Goal: Information Seeking & Learning: Learn about a topic

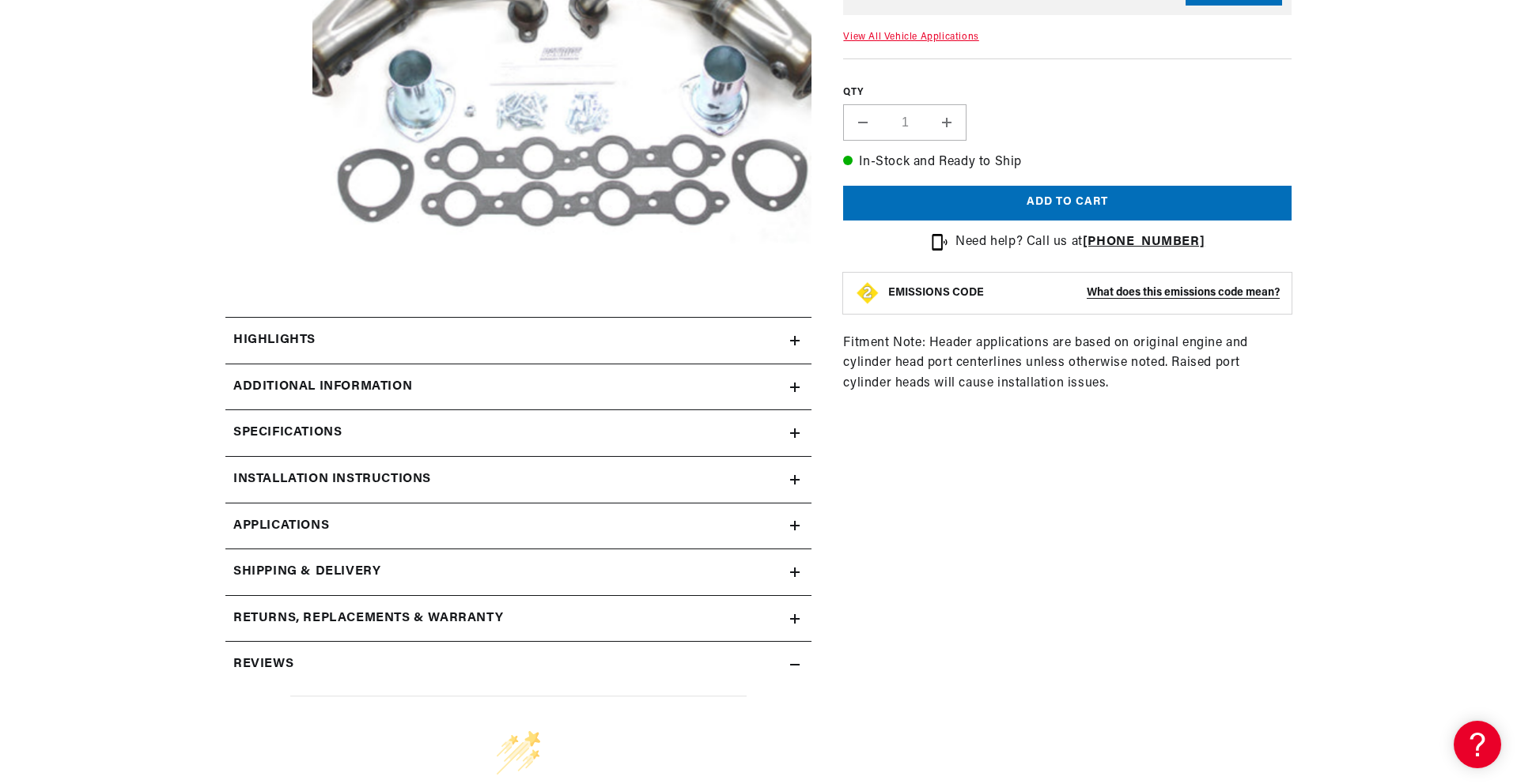
scroll to position [0, 1690]
click at [579, 489] on div "Installation instructions" at bounding box center [507, 479] width 565 height 20
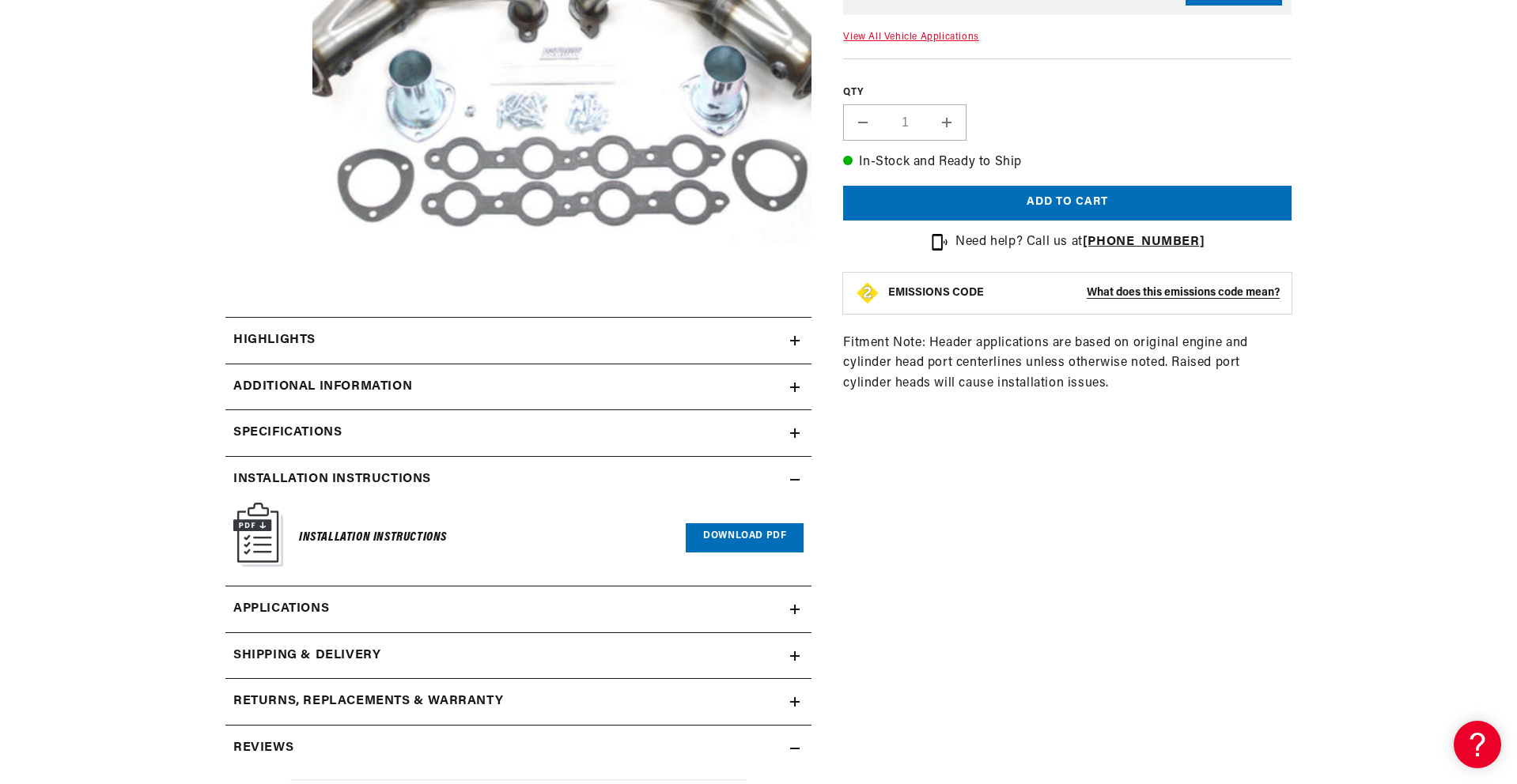
click at [747, 542] on link "Download PDF" at bounding box center [744, 538] width 117 height 29
click at [475, 433] on div "Specifications" at bounding box center [507, 432] width 565 height 20
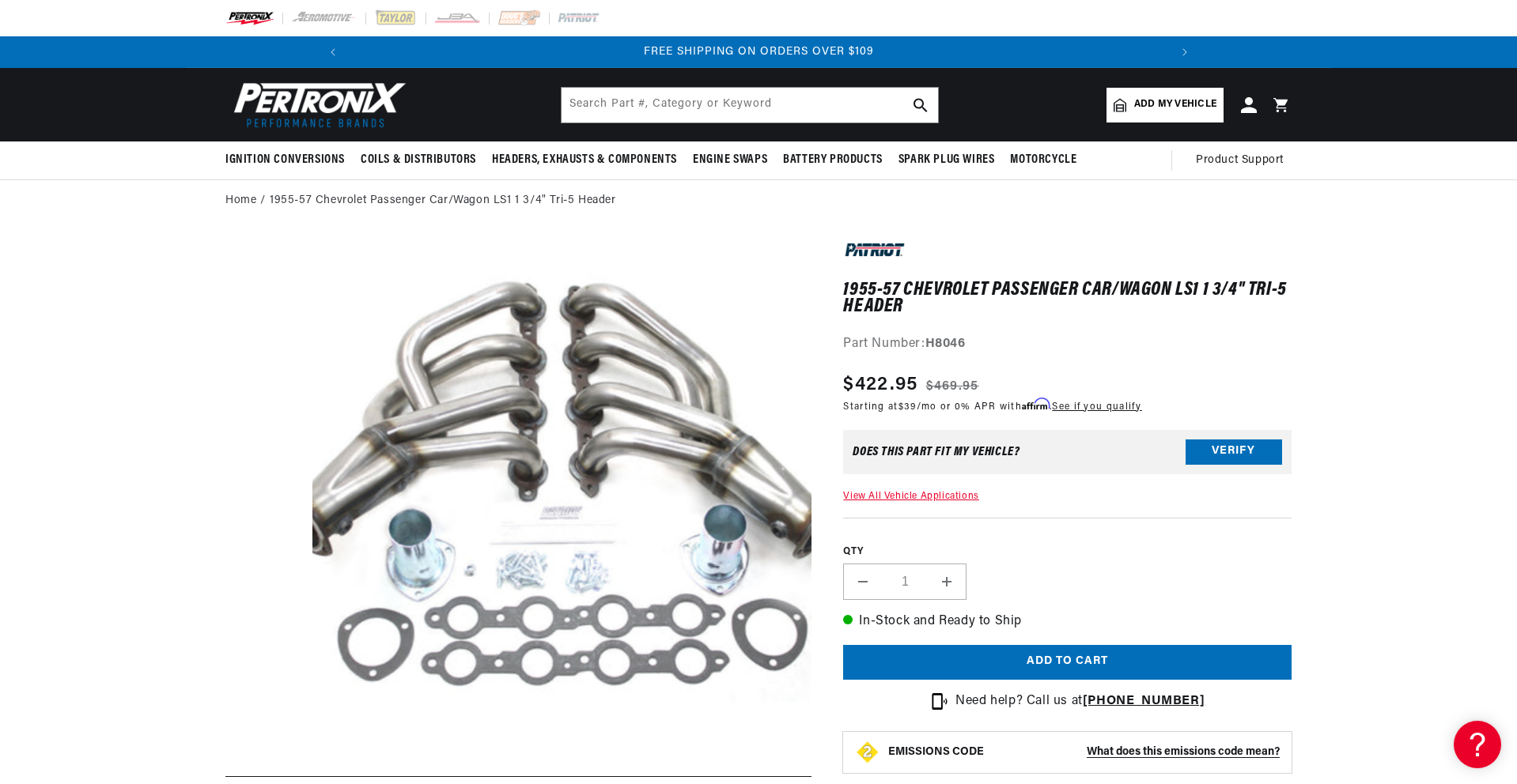
scroll to position [0, 1690]
click at [373, 203] on link "1955-57 Chevrolet Passenger Car/Wagon LS1 1 3/4" Tri-5 Header" at bounding box center [443, 201] width 347 height 17
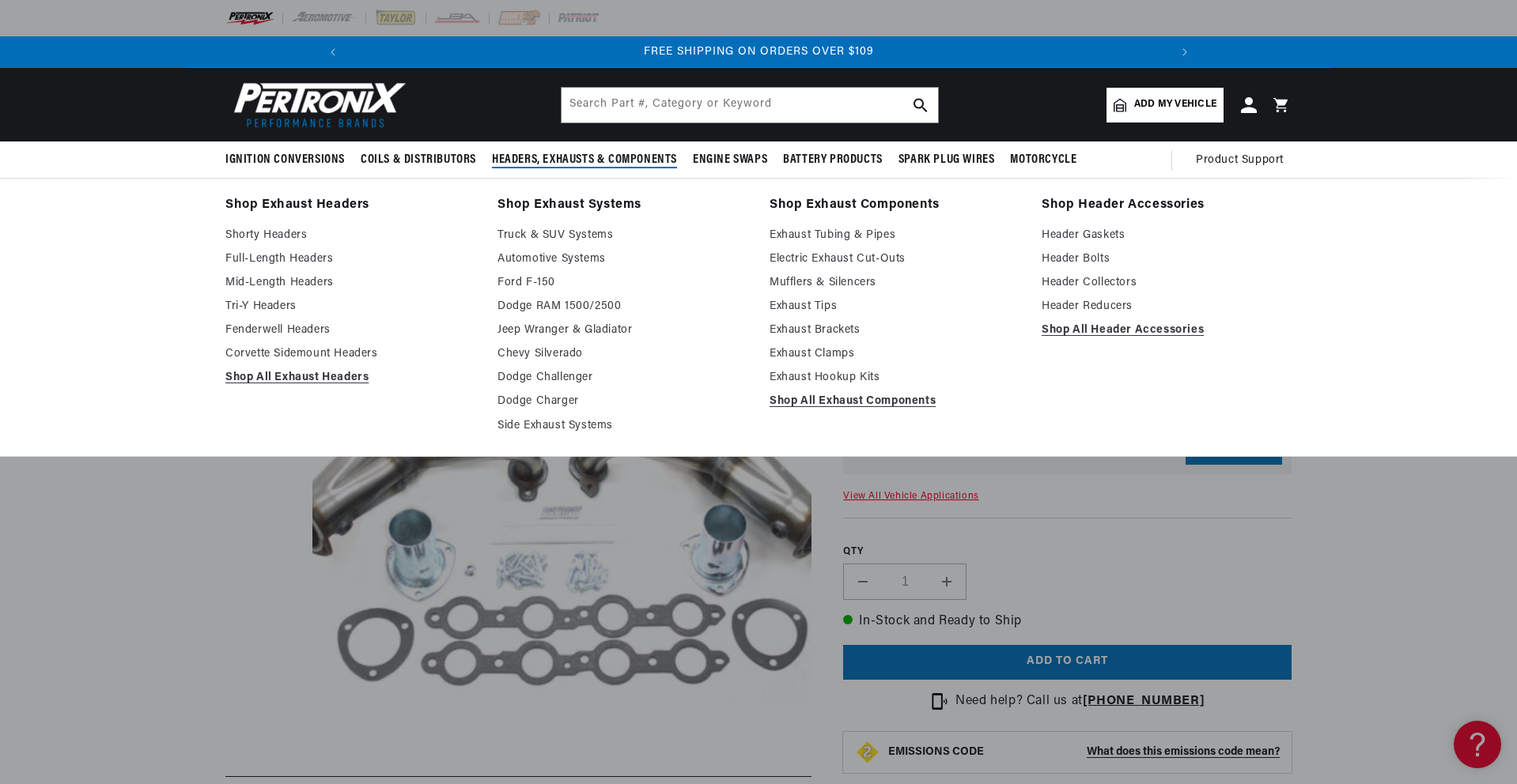
scroll to position [8, 0]
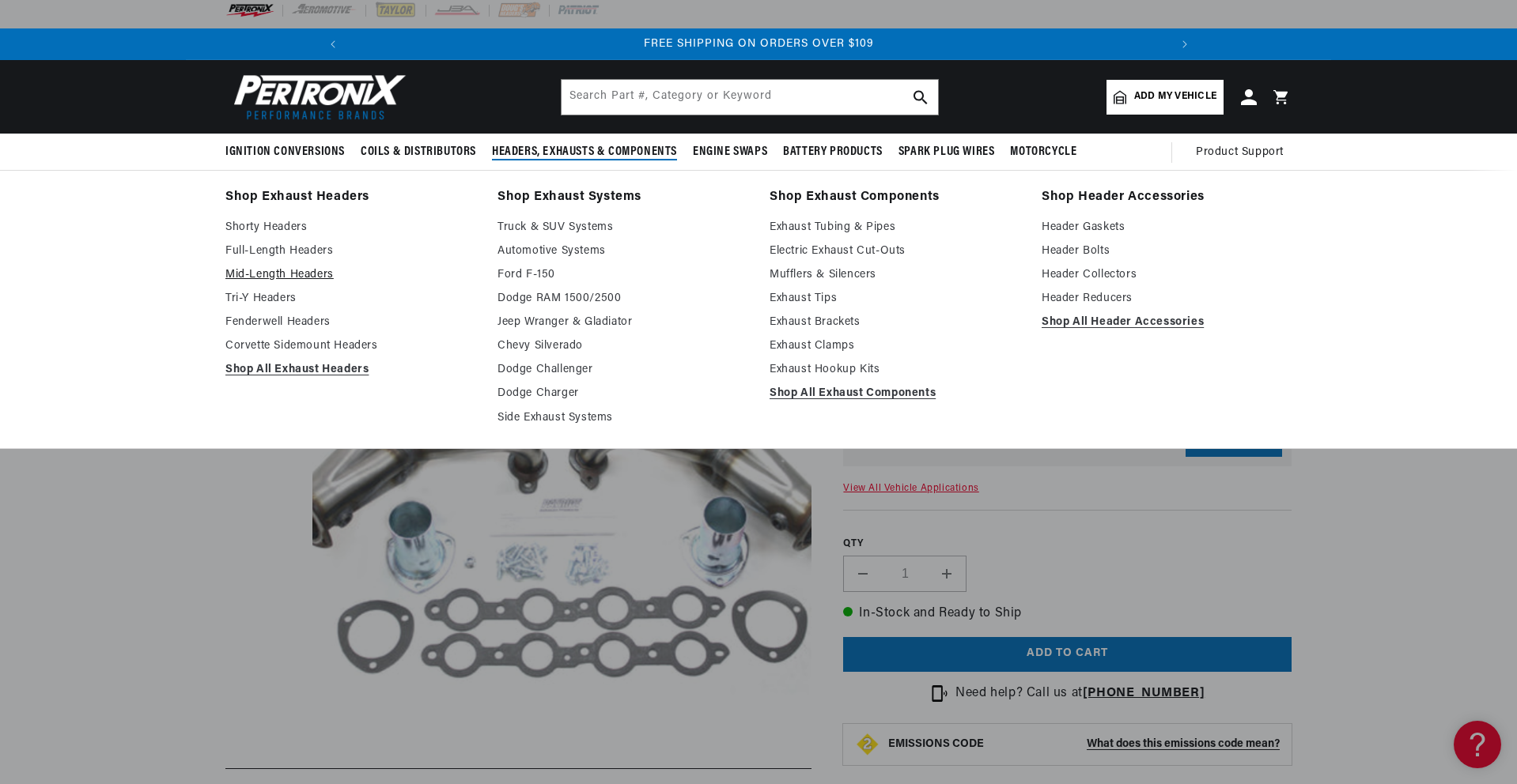
click at [278, 272] on link "Mid-Length Headers" at bounding box center [350, 275] width 250 height 19
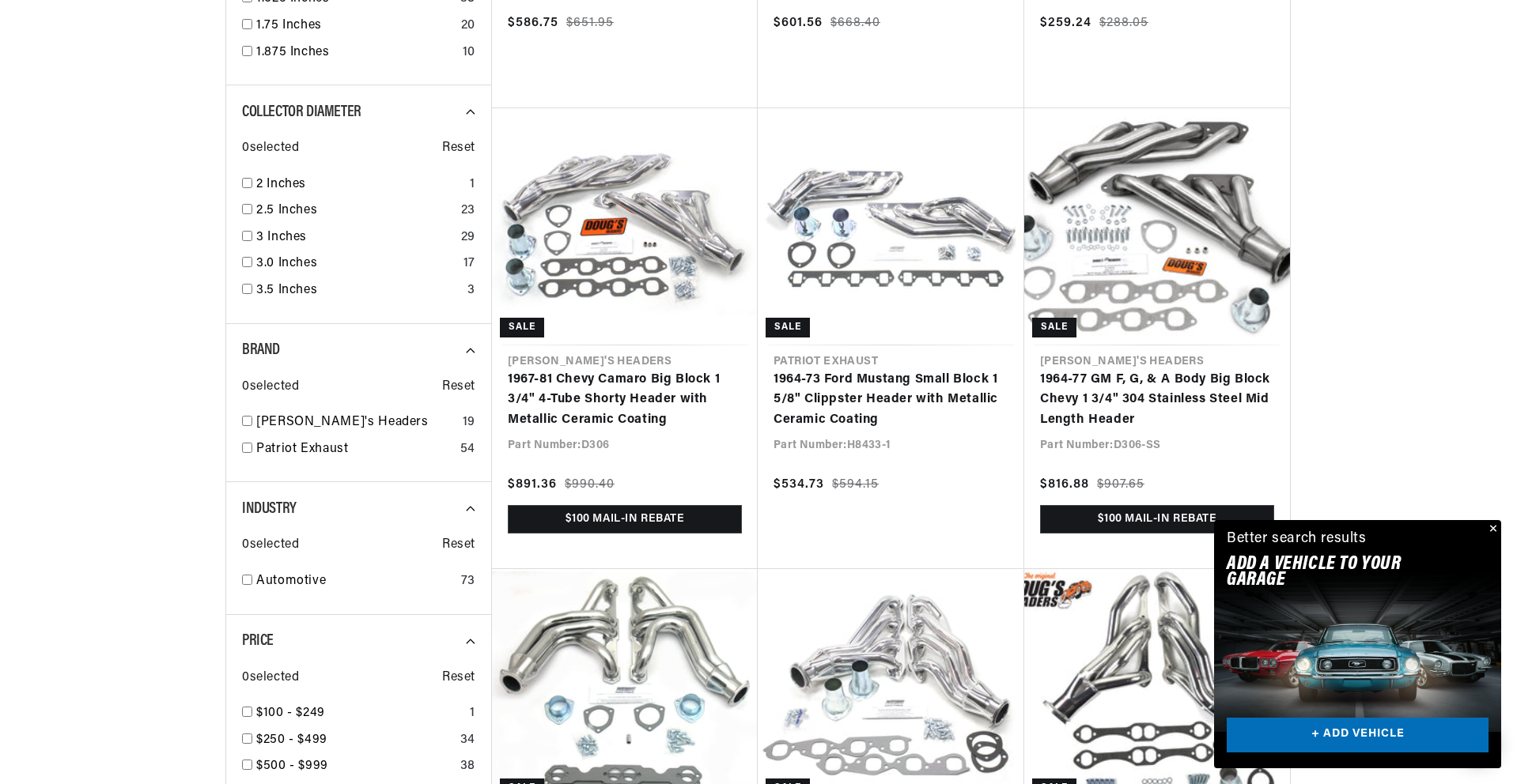
scroll to position [0, 1690]
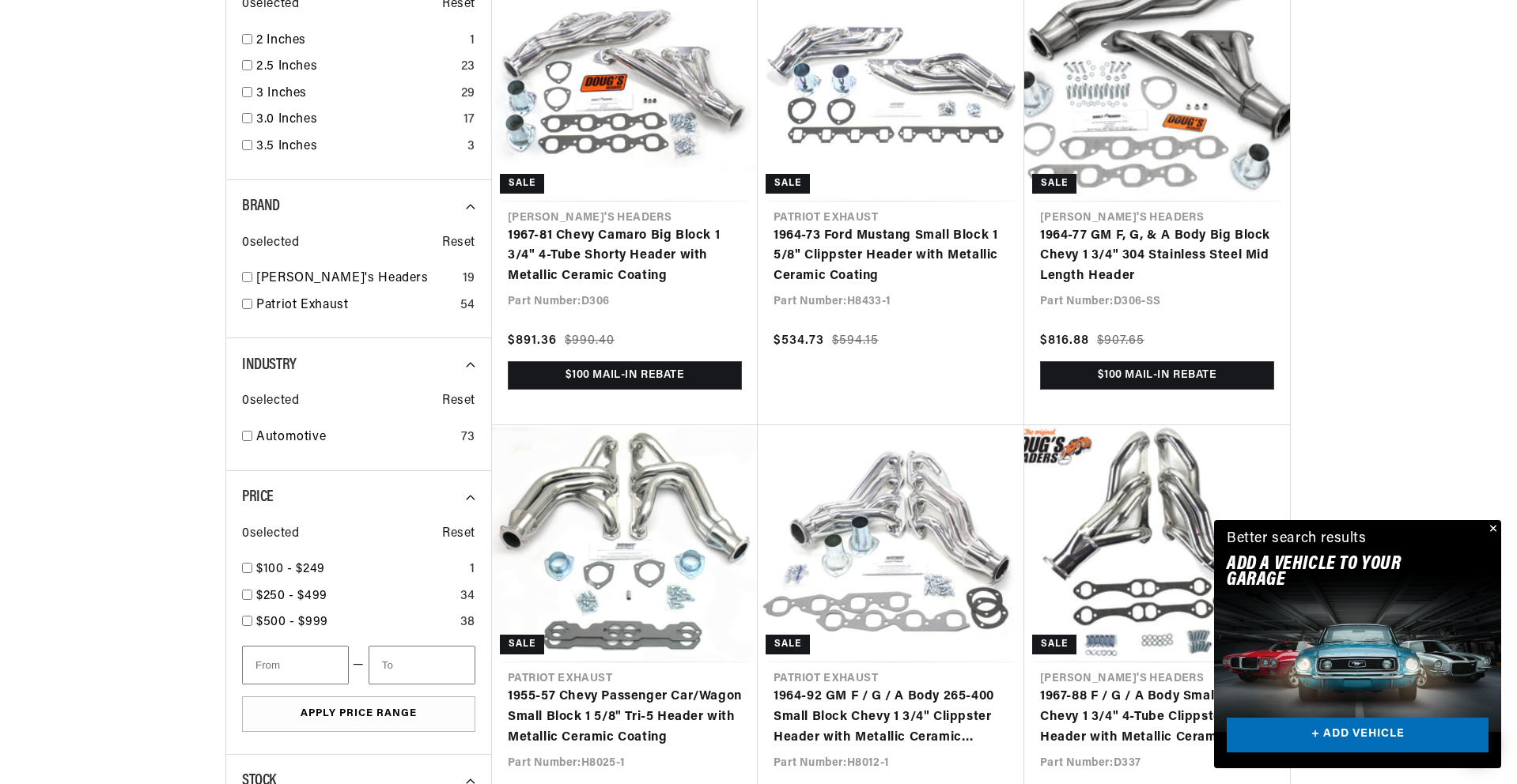
scroll to position [1792, 0]
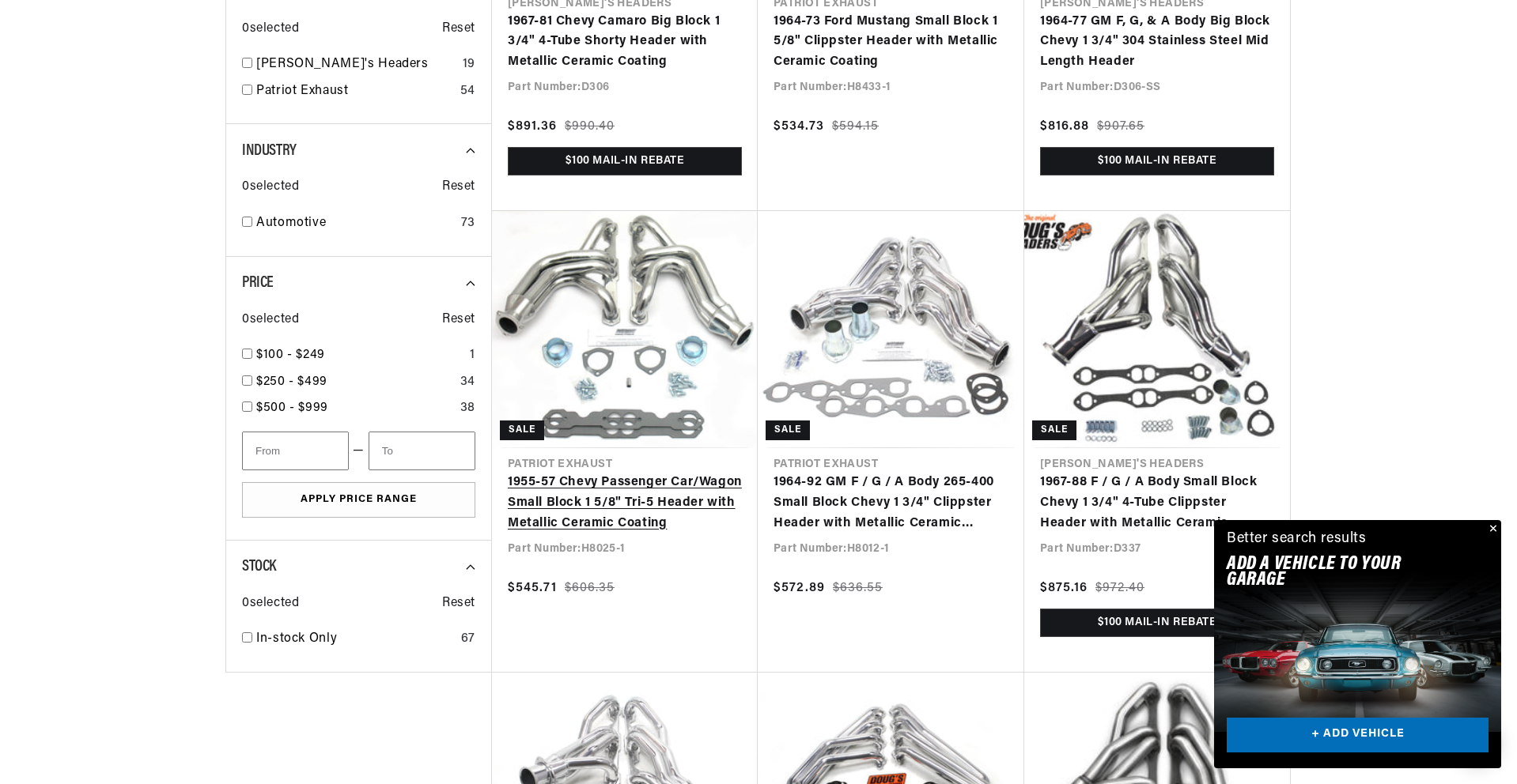
click at [630, 497] on link "1955-57 Chevy Passenger Car/Wagon Small Block 1 5/8" Tri-5 Header with Metallic…" at bounding box center [624, 502] width 234 height 61
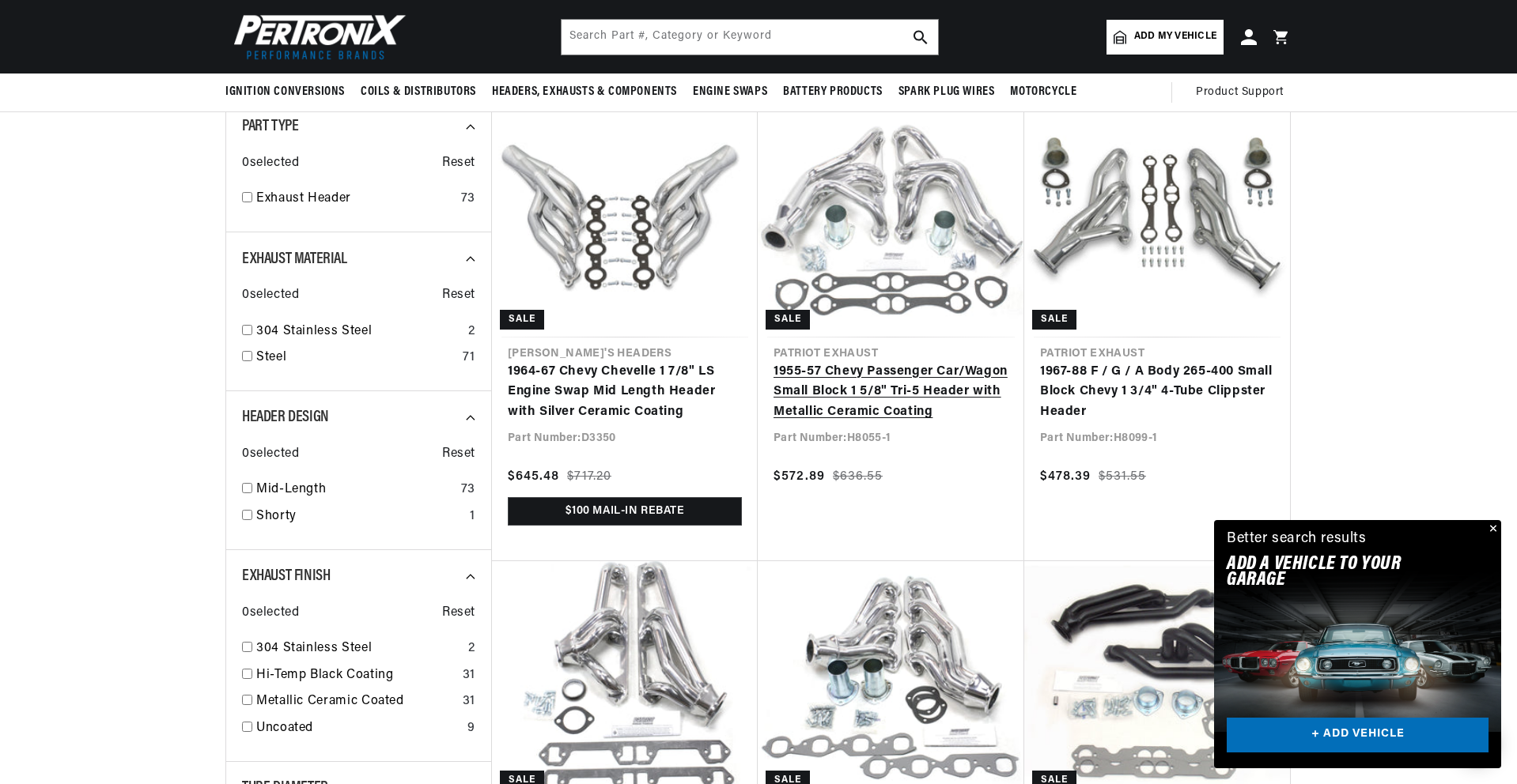
scroll to position [0, 845]
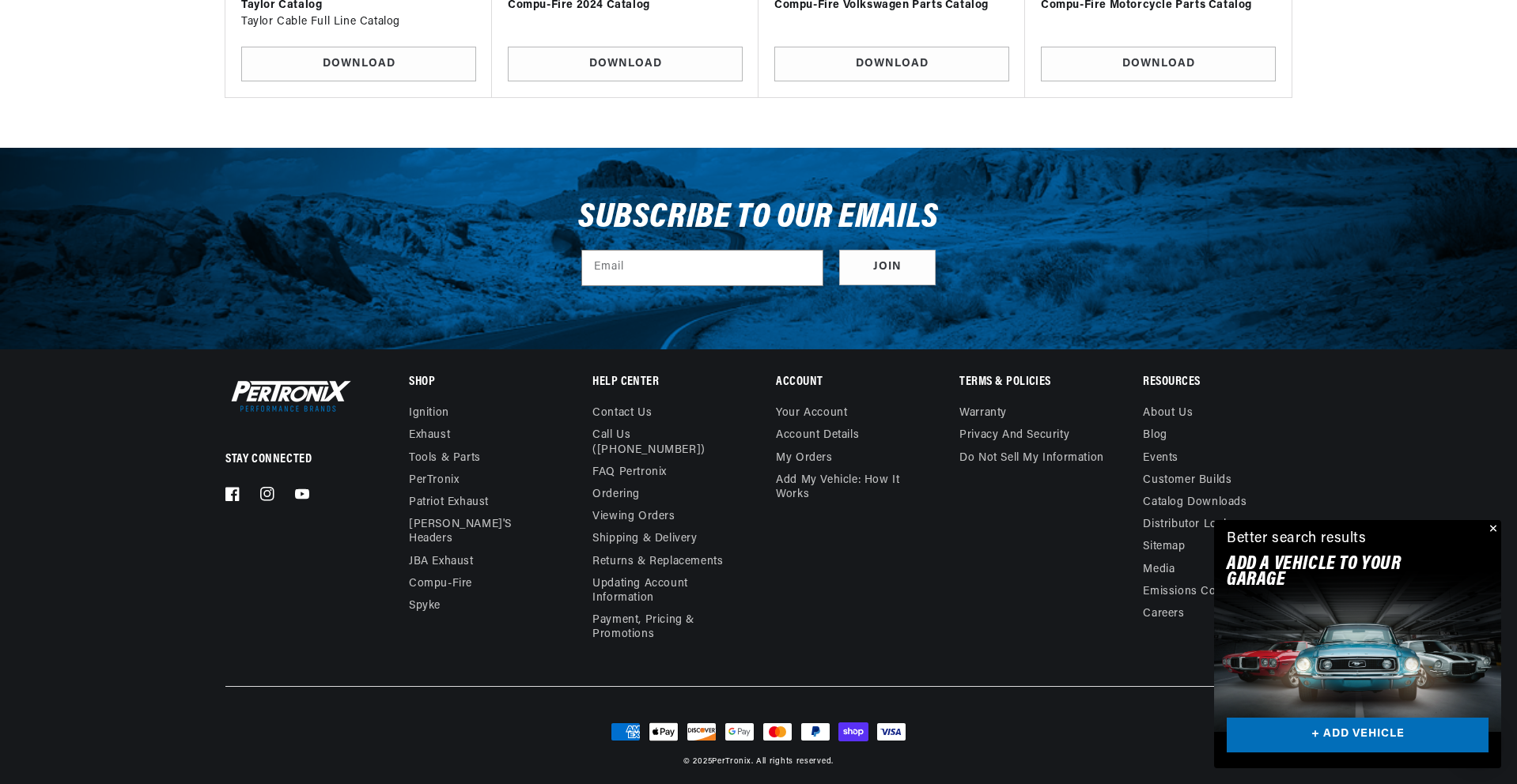
scroll to position [0, 1690]
click at [1493, 530] on button "Close" at bounding box center [1491, 530] width 19 height 19
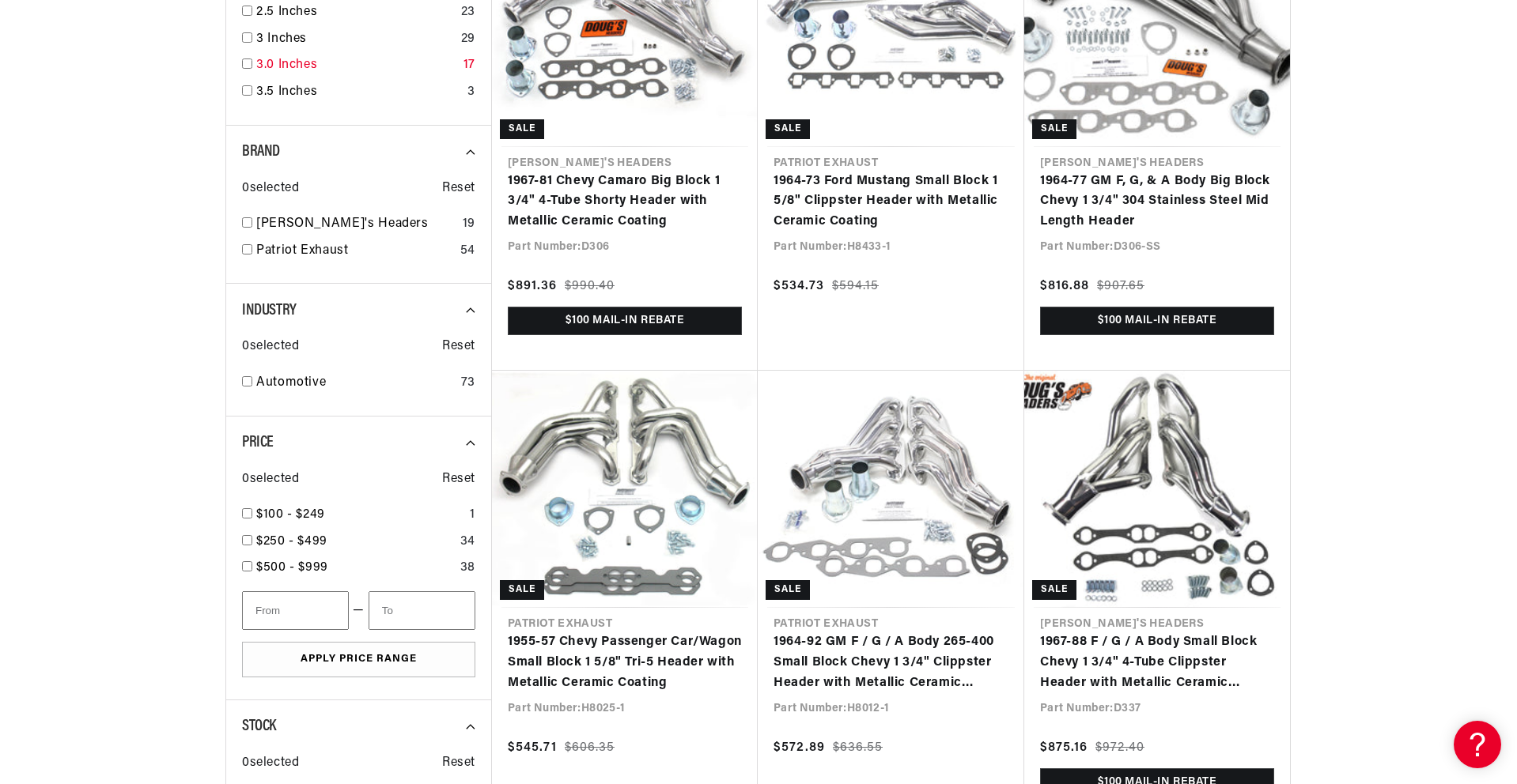
scroll to position [1689, 0]
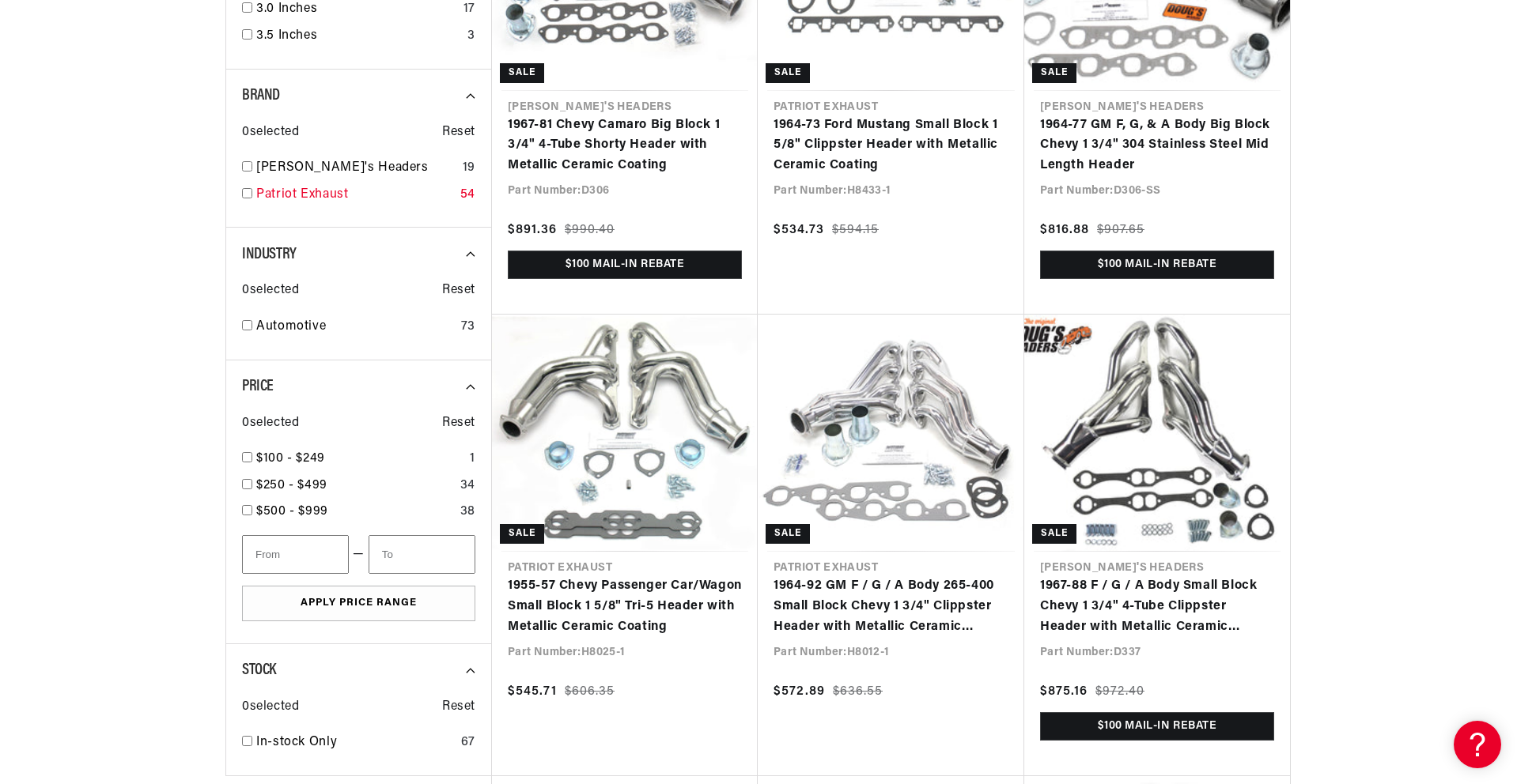
click at [244, 197] on input "checkbox" at bounding box center [246, 193] width 11 height 11
checkbox input "true"
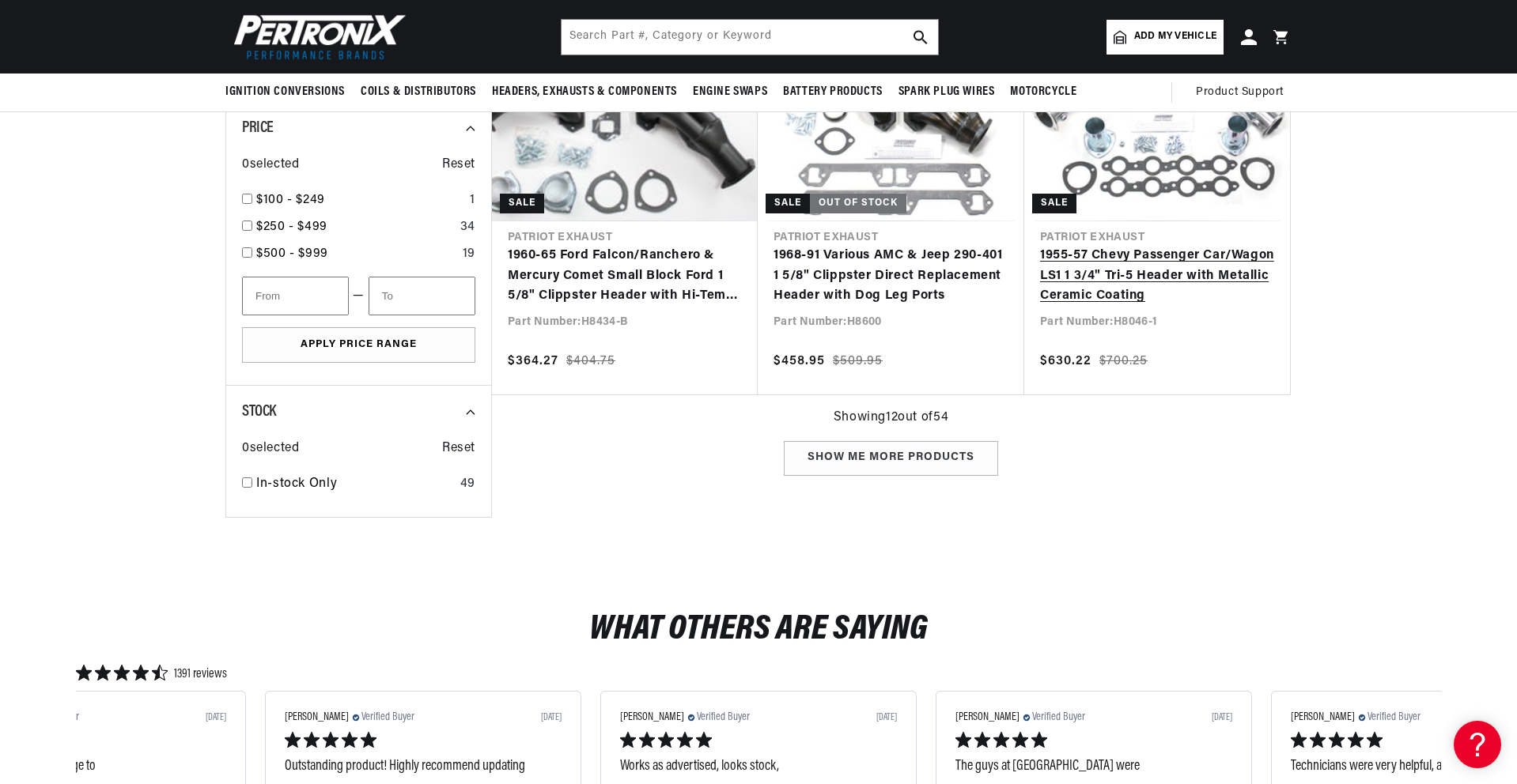
scroll to position [1866, 0]
drag, startPoint x: 1130, startPoint y: 264, endPoint x: 1291, endPoint y: 338, distance: 177.2
click at [1130, 264] on link "1955-57 Chevy Passenger Car/Wagon LS1 1 3/4" Tri-5 Header with Metallic Ceramic…" at bounding box center [1156, 276] width 234 height 61
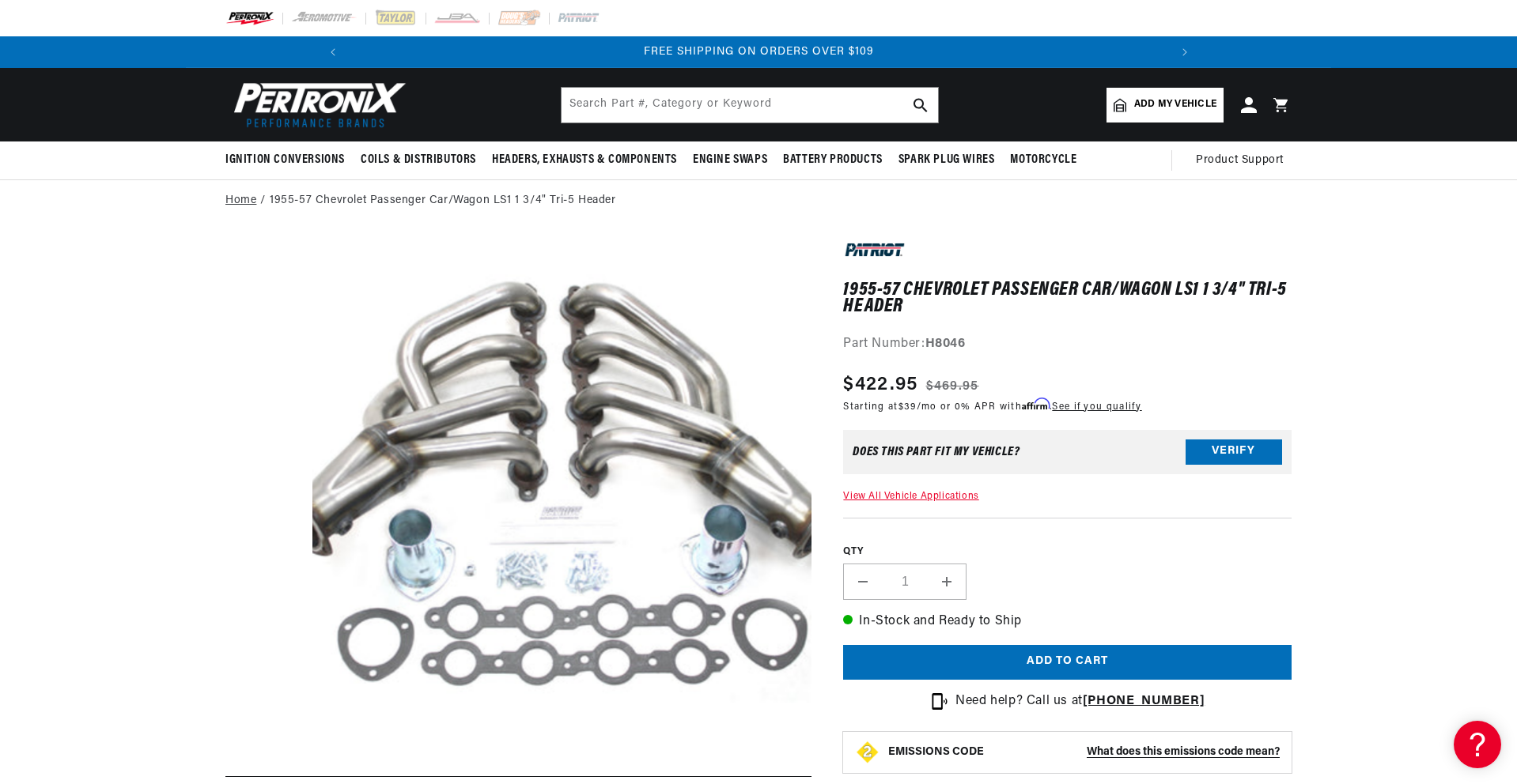
scroll to position [0, 1690]
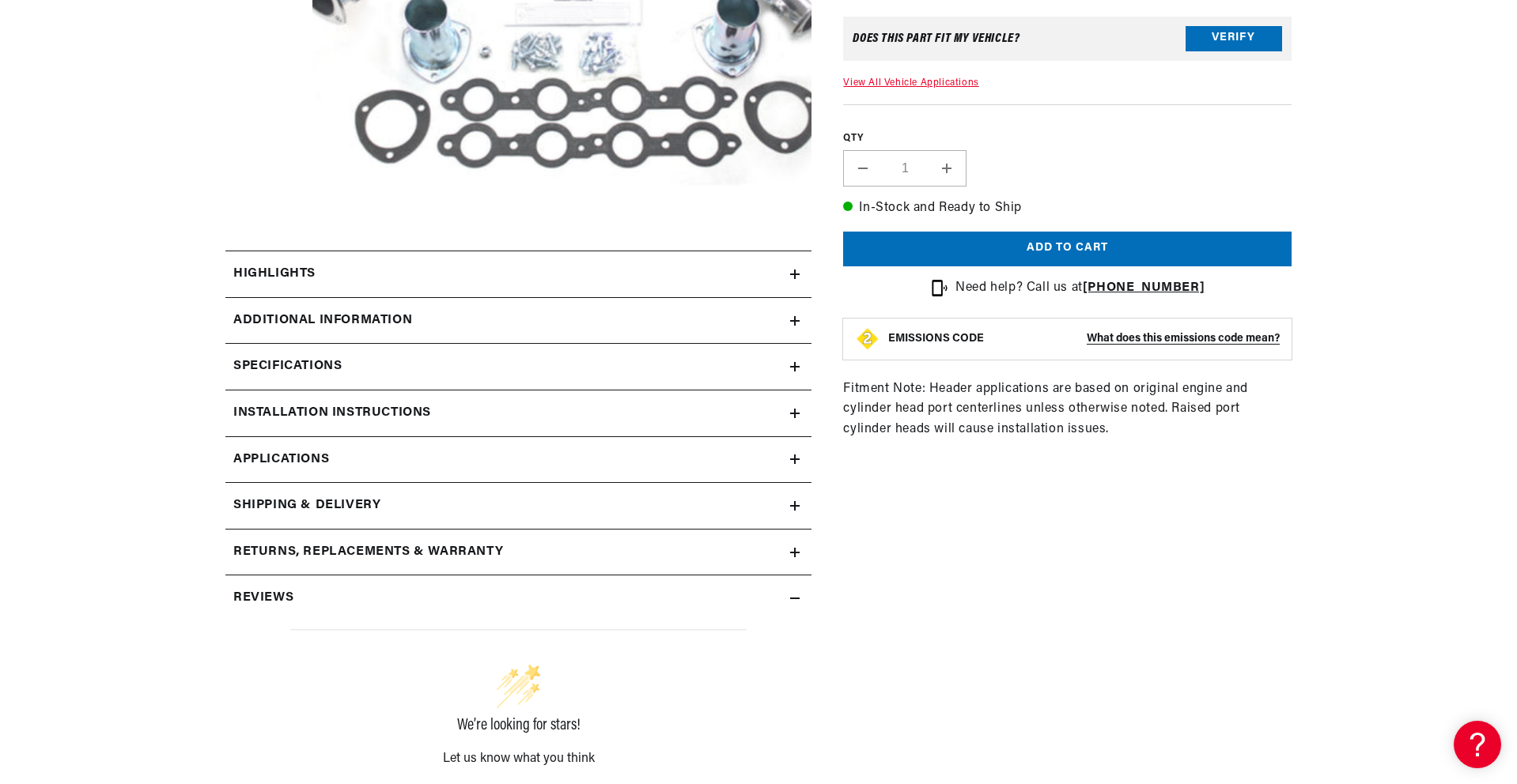
click at [359, 273] on div "Highlights" at bounding box center [507, 273] width 565 height 20
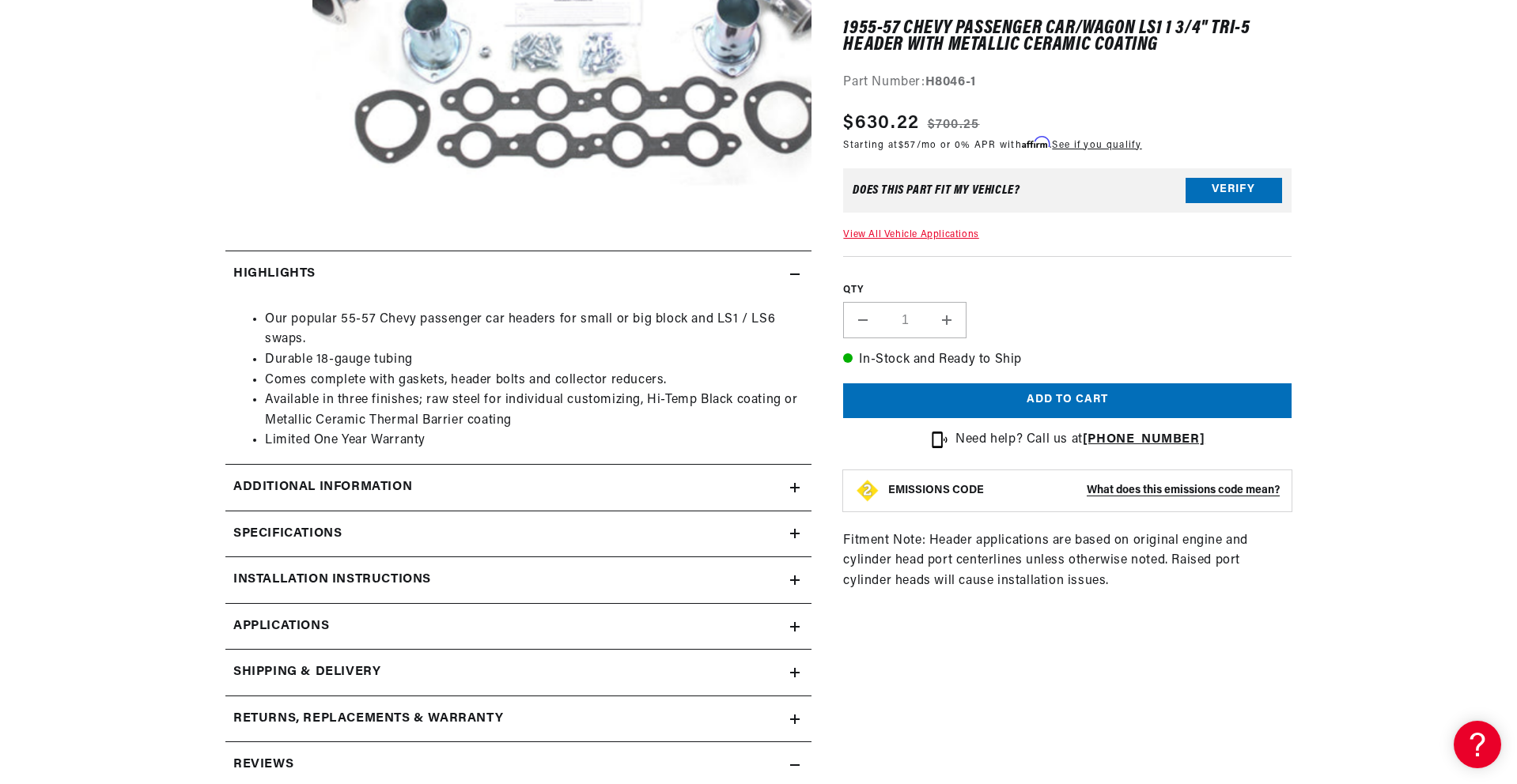
scroll to position [0, 845]
click at [470, 487] on div "Additional Information" at bounding box center [507, 487] width 565 height 20
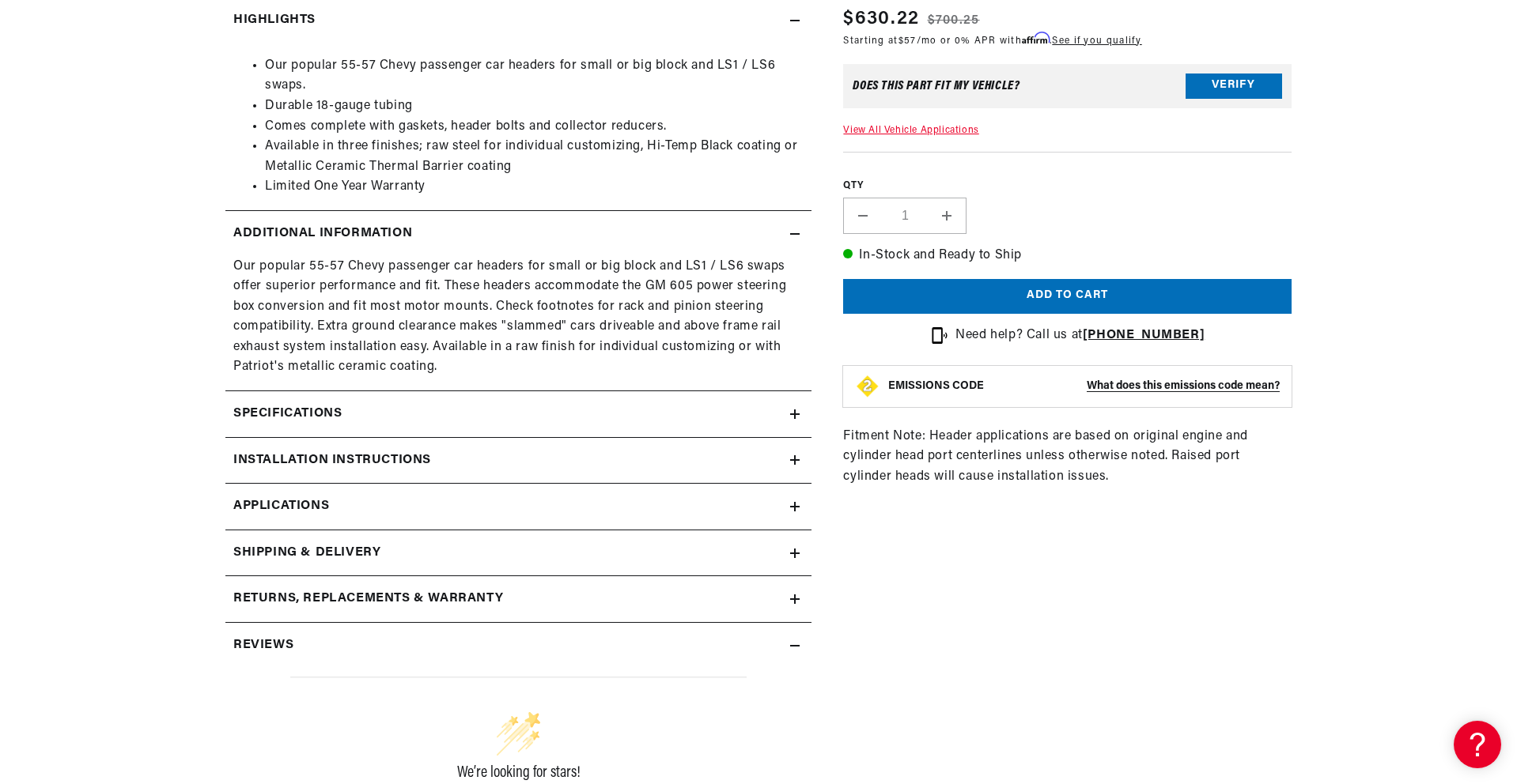
scroll to position [809, 0]
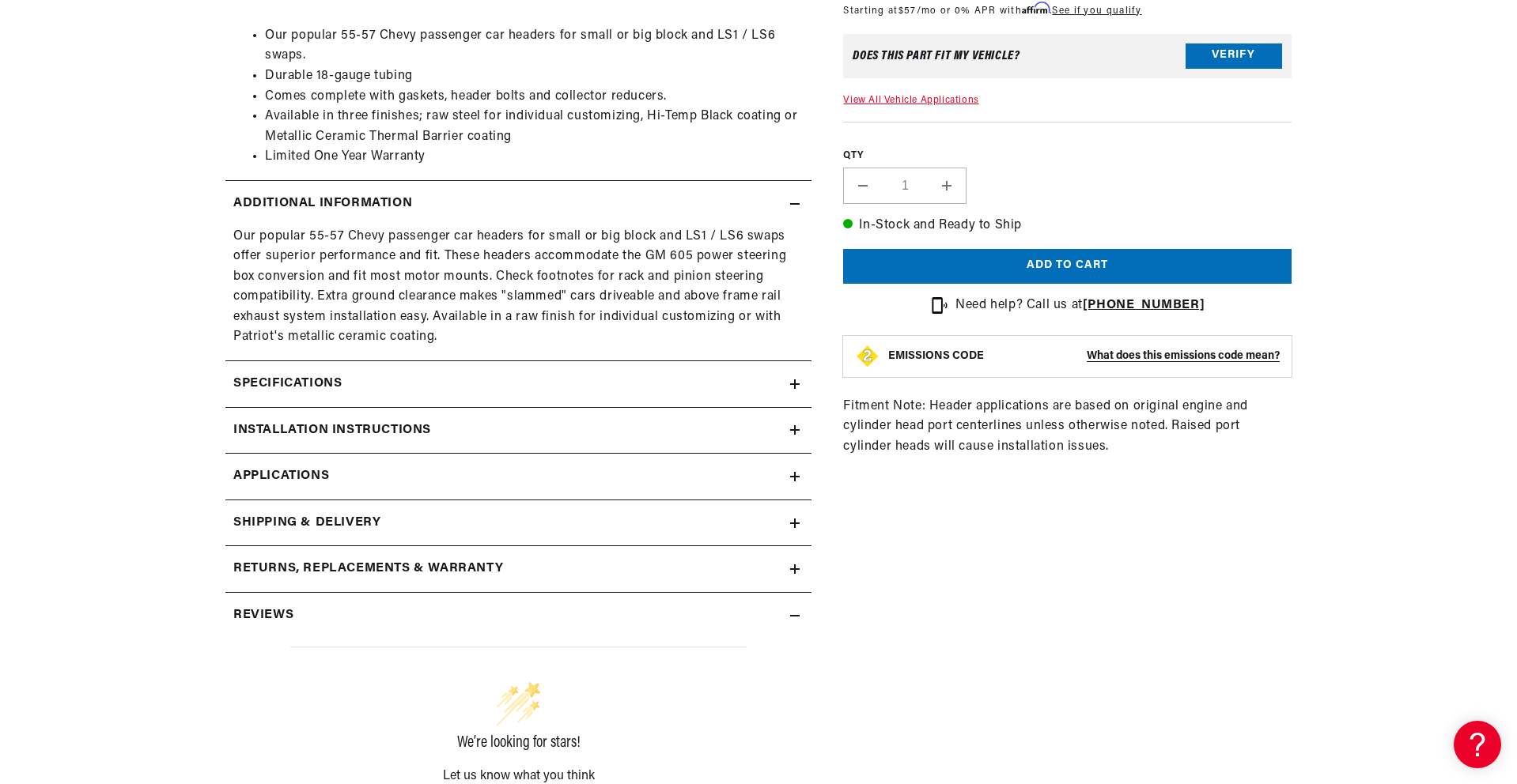
click at [413, 395] on summary "Specifications" at bounding box center [518, 384] width 586 height 46
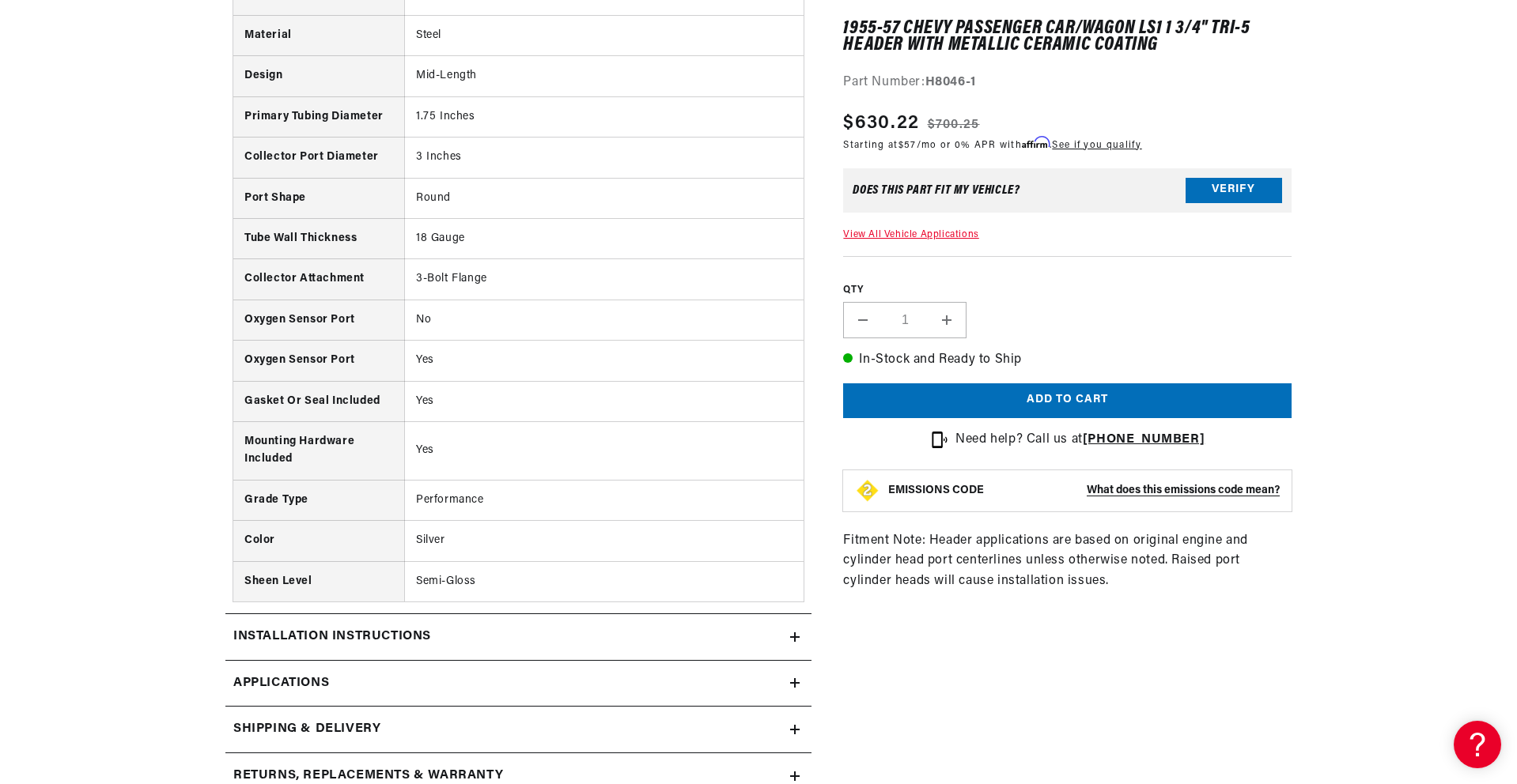
scroll to position [1453, 0]
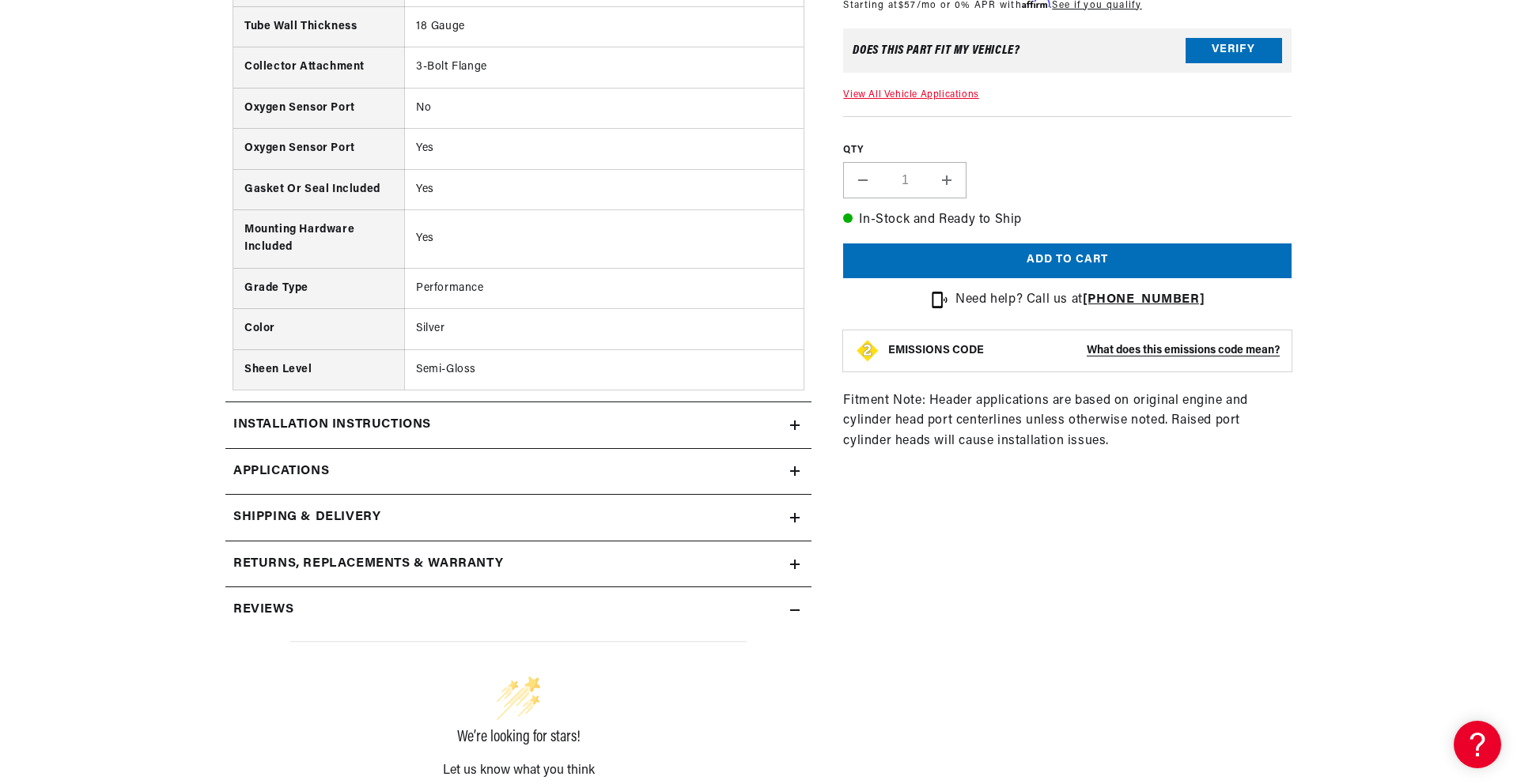
click at [450, 431] on div "Installation instructions" at bounding box center [507, 424] width 565 height 20
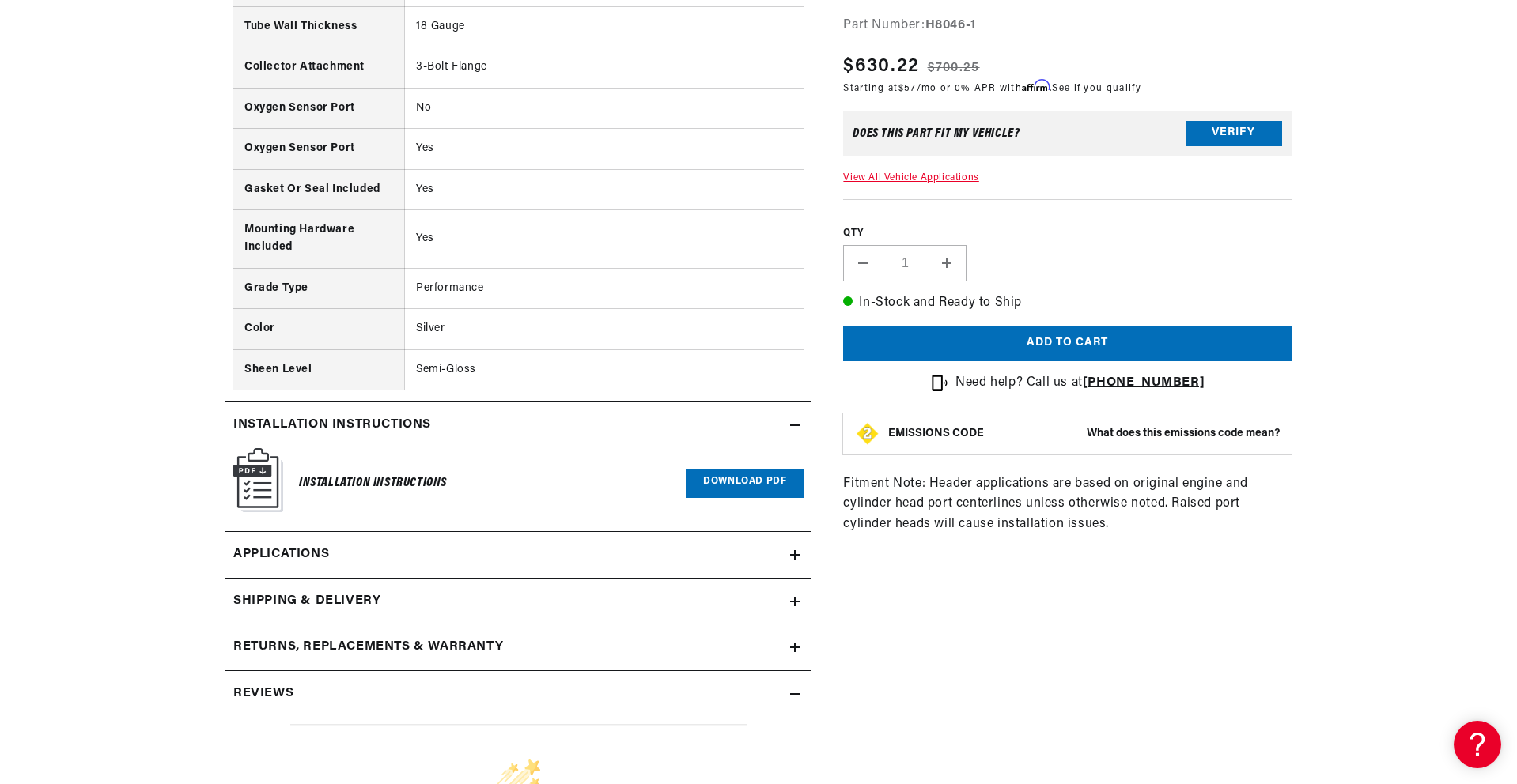
scroll to position [0, 845]
click at [455, 549] on link "Applications" at bounding box center [518, 555] width 586 height 46
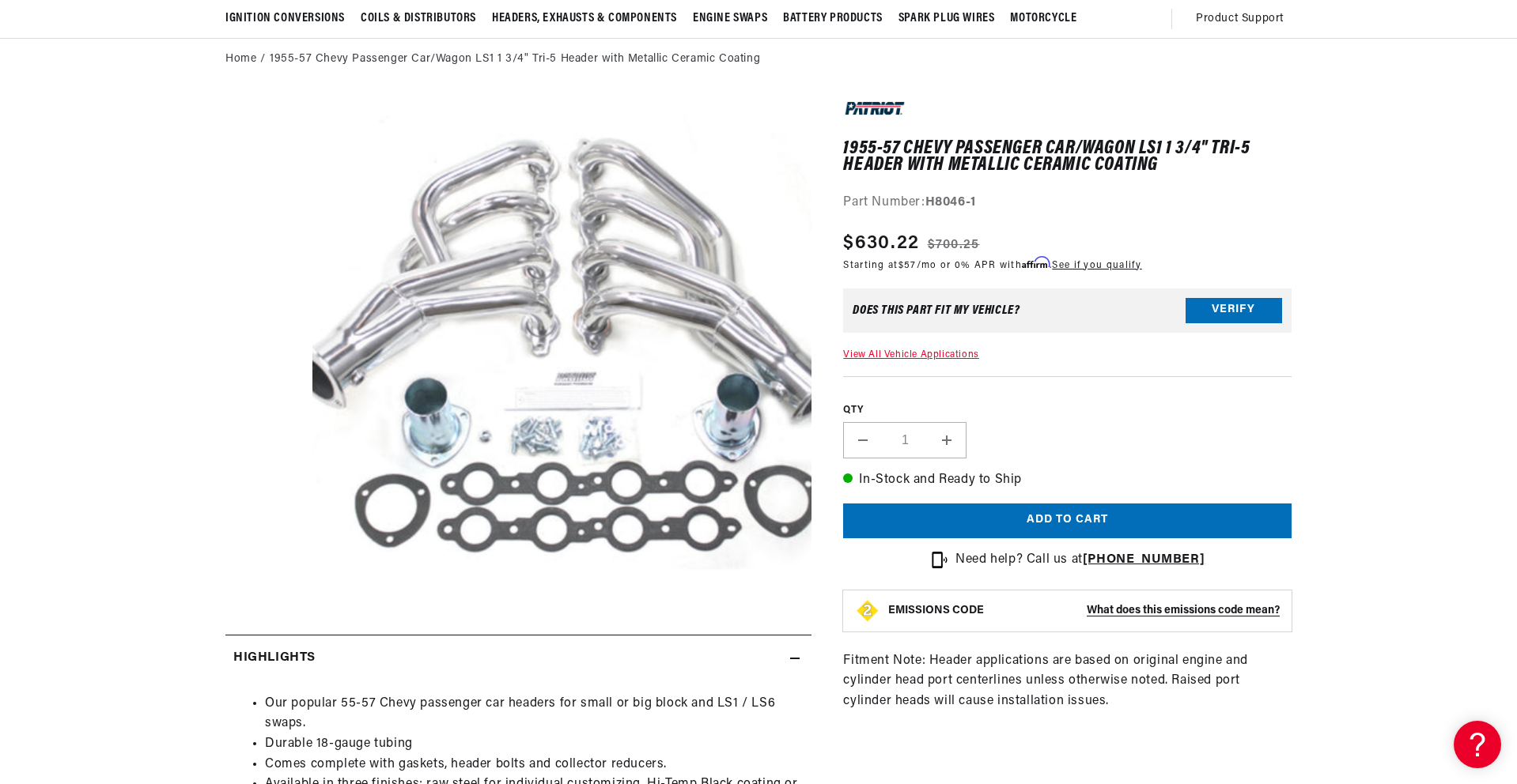
scroll to position [0, 1690]
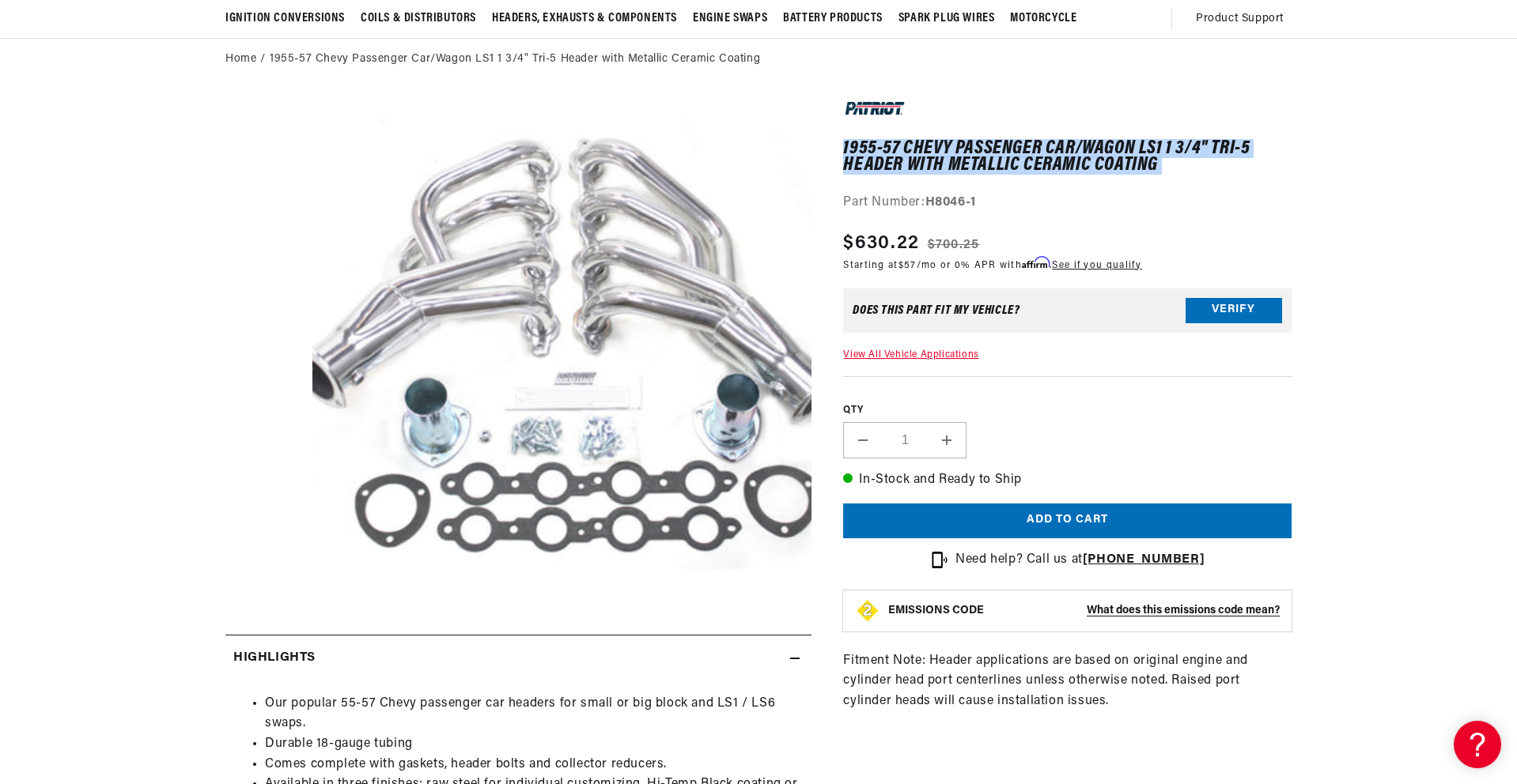
drag, startPoint x: 844, startPoint y: 144, endPoint x: 1095, endPoint y: 157, distance: 251.3
click at [1164, 172] on div "1955-57 Chevy Passenger Car/Wagon LS1 1 3/4" Tri-5 Header with Metallic Ceramic…" at bounding box center [1067, 155] width 449 height 117
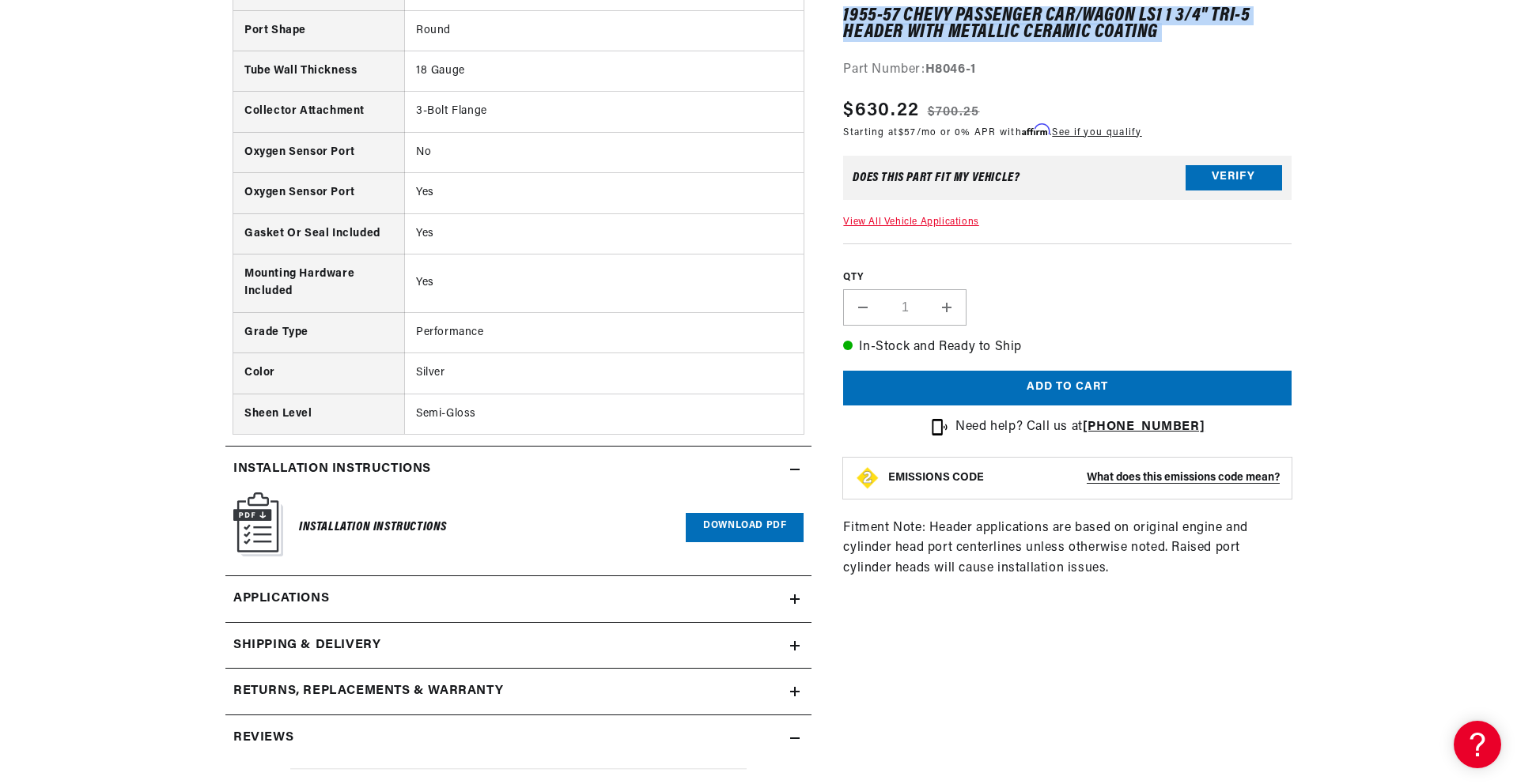
scroll to position [0, 845]
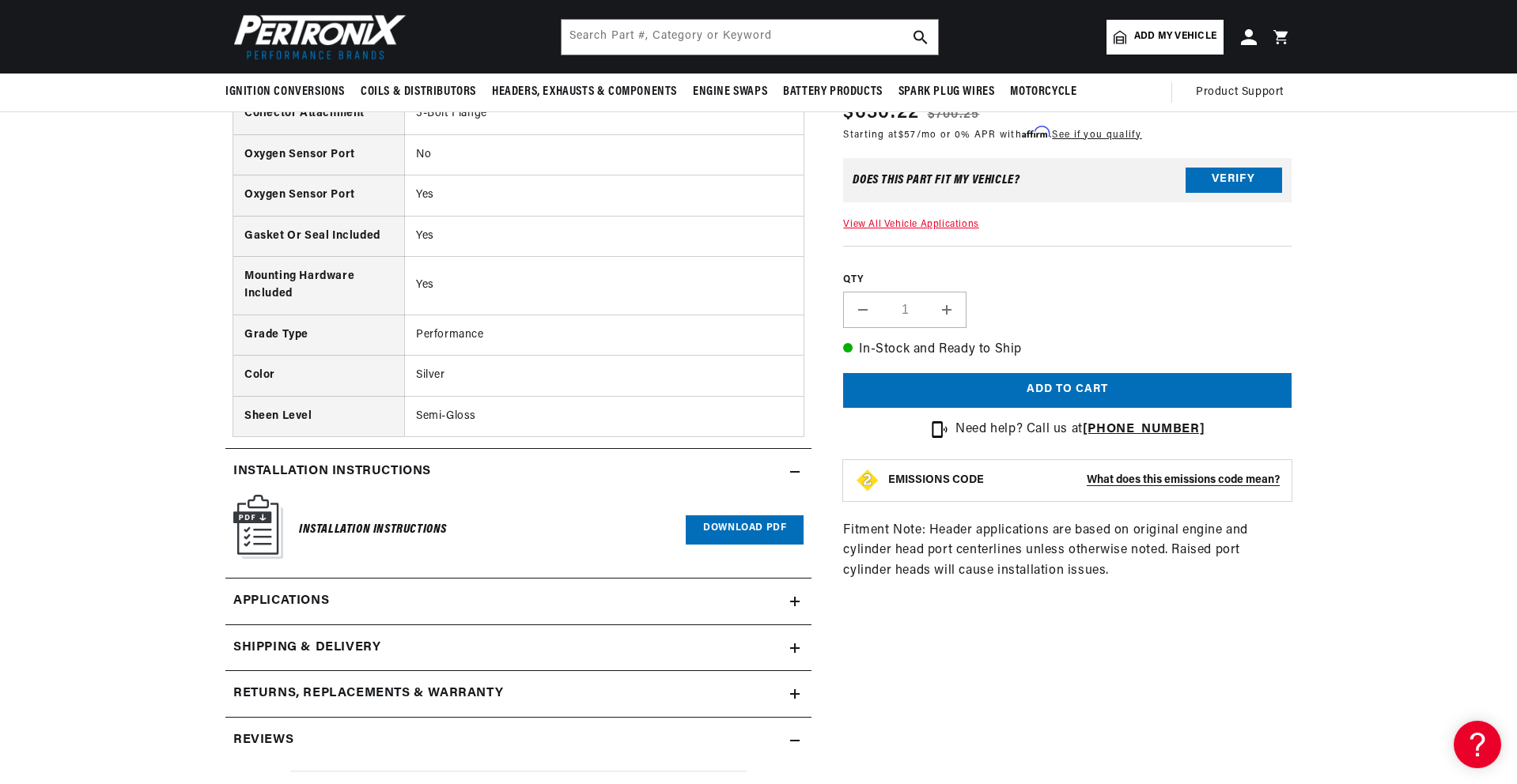
click at [494, 596] on link "Applications" at bounding box center [518, 601] width 586 height 46
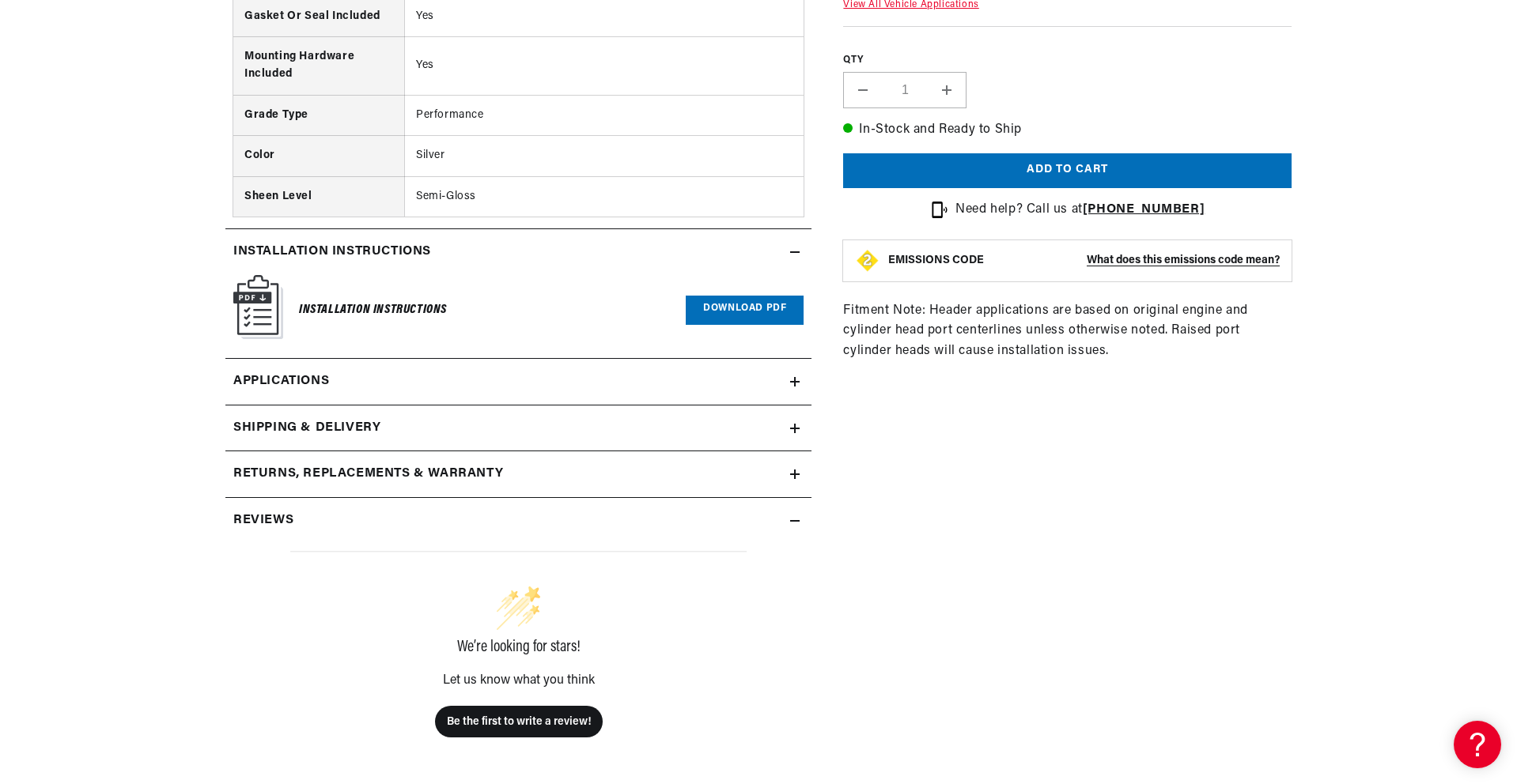
scroll to position [1684, 0]
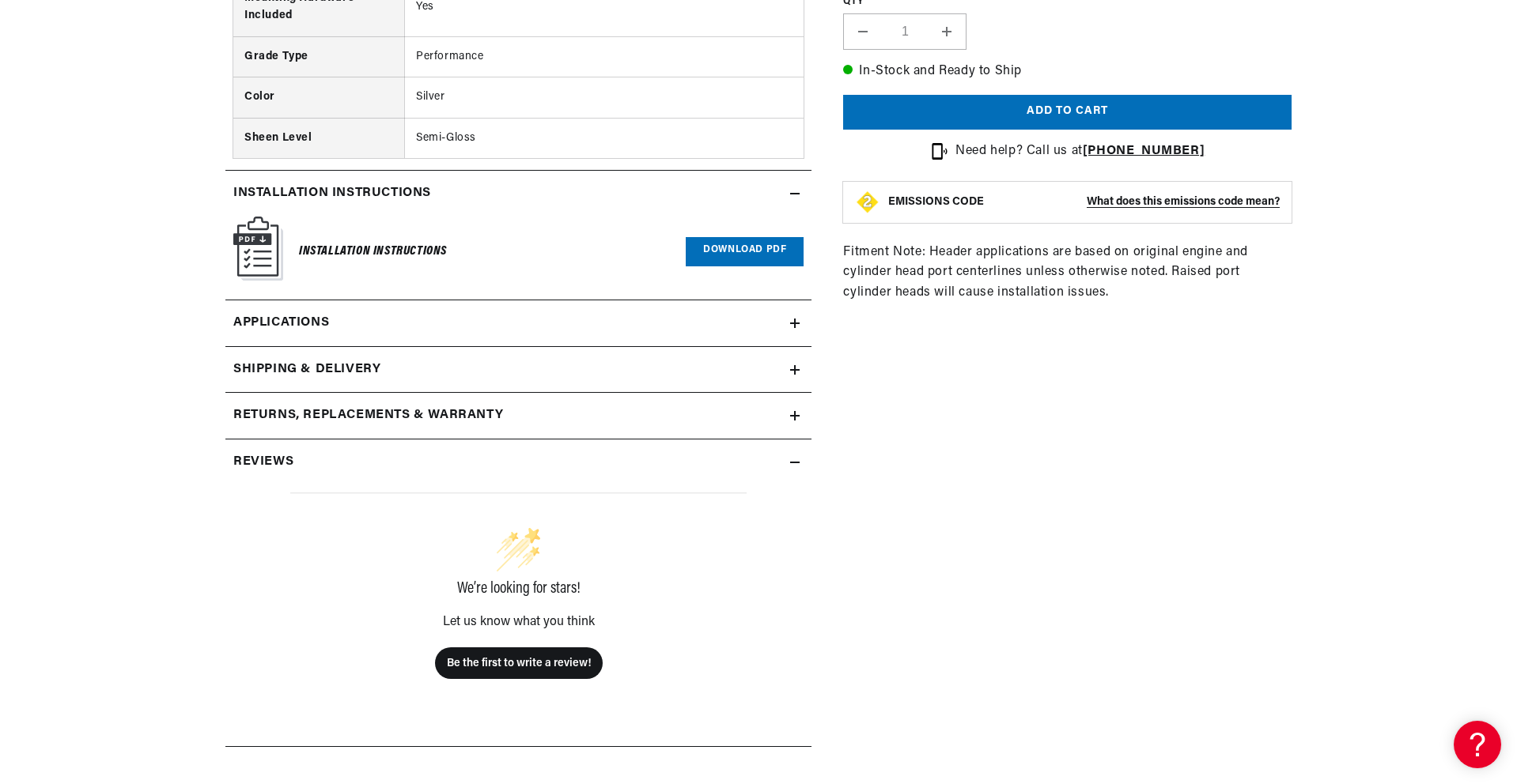
click at [280, 324] on span "Applications" at bounding box center [280, 322] width 95 height 20
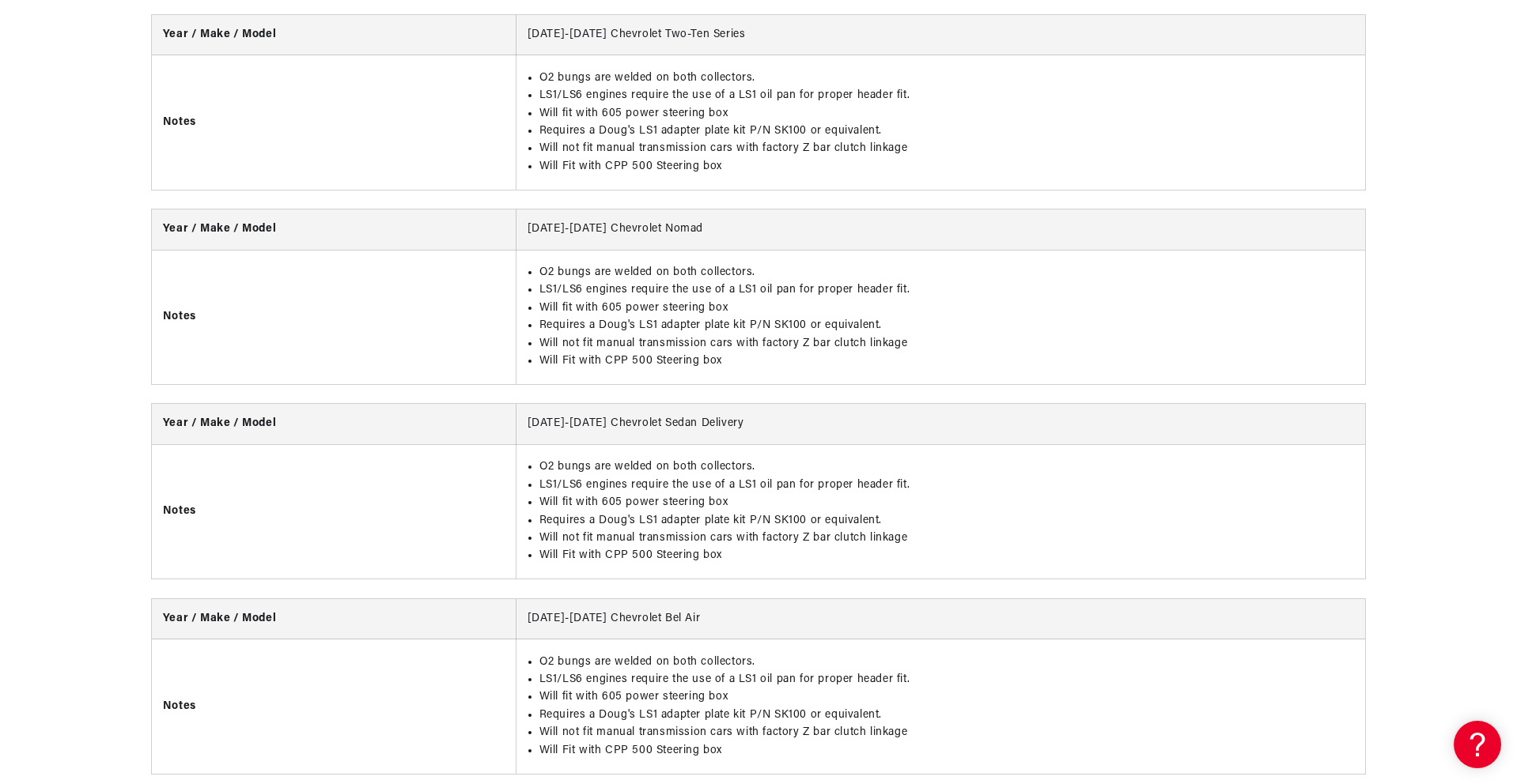
scroll to position [0, 845]
drag, startPoint x: 543, startPoint y: 546, endPoint x: 913, endPoint y: 541, distance: 370.0
click at [913, 541] on li "Will not fit manual transmission cars with factory Z bar clutch linkage" at bounding box center [946, 538] width 815 height 17
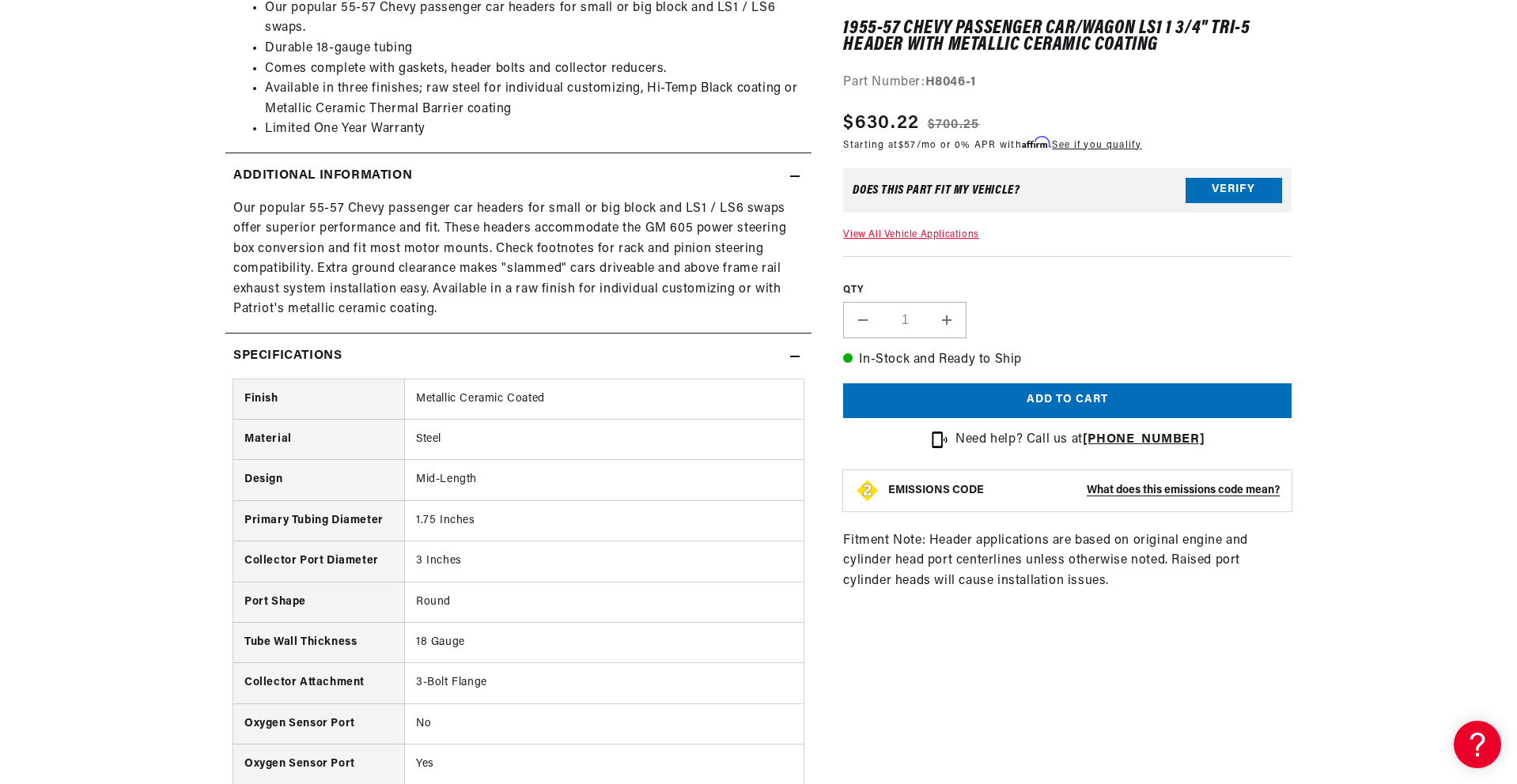
scroll to position [0, 1690]
click at [827, 436] on div "1955-57 Chevy Passenger Car/Wagon LS1 1 3/4" Tri-5 Header with Metallic Ceramic…" at bounding box center [1051, 505] width 480 height 2210
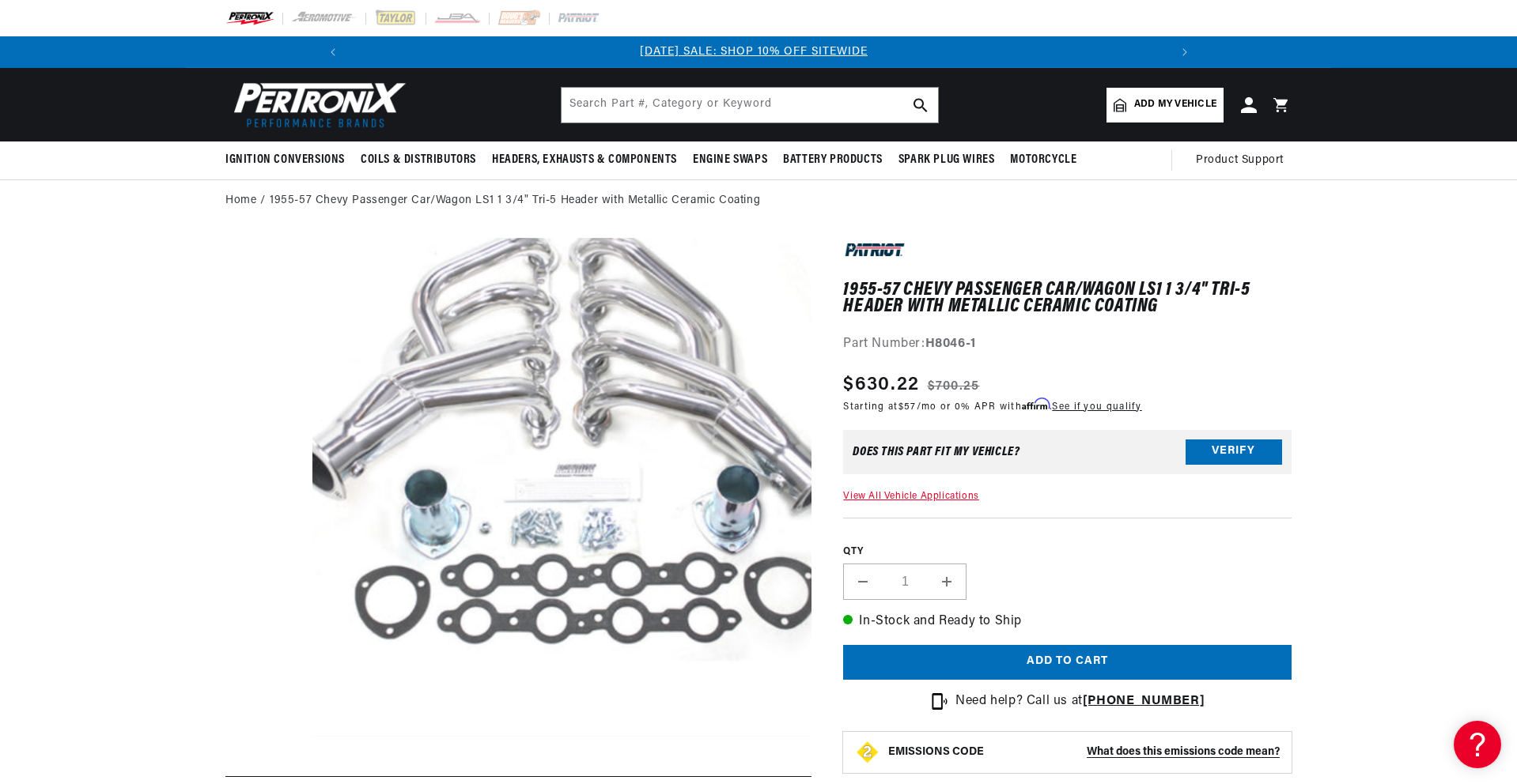
scroll to position [0, 0]
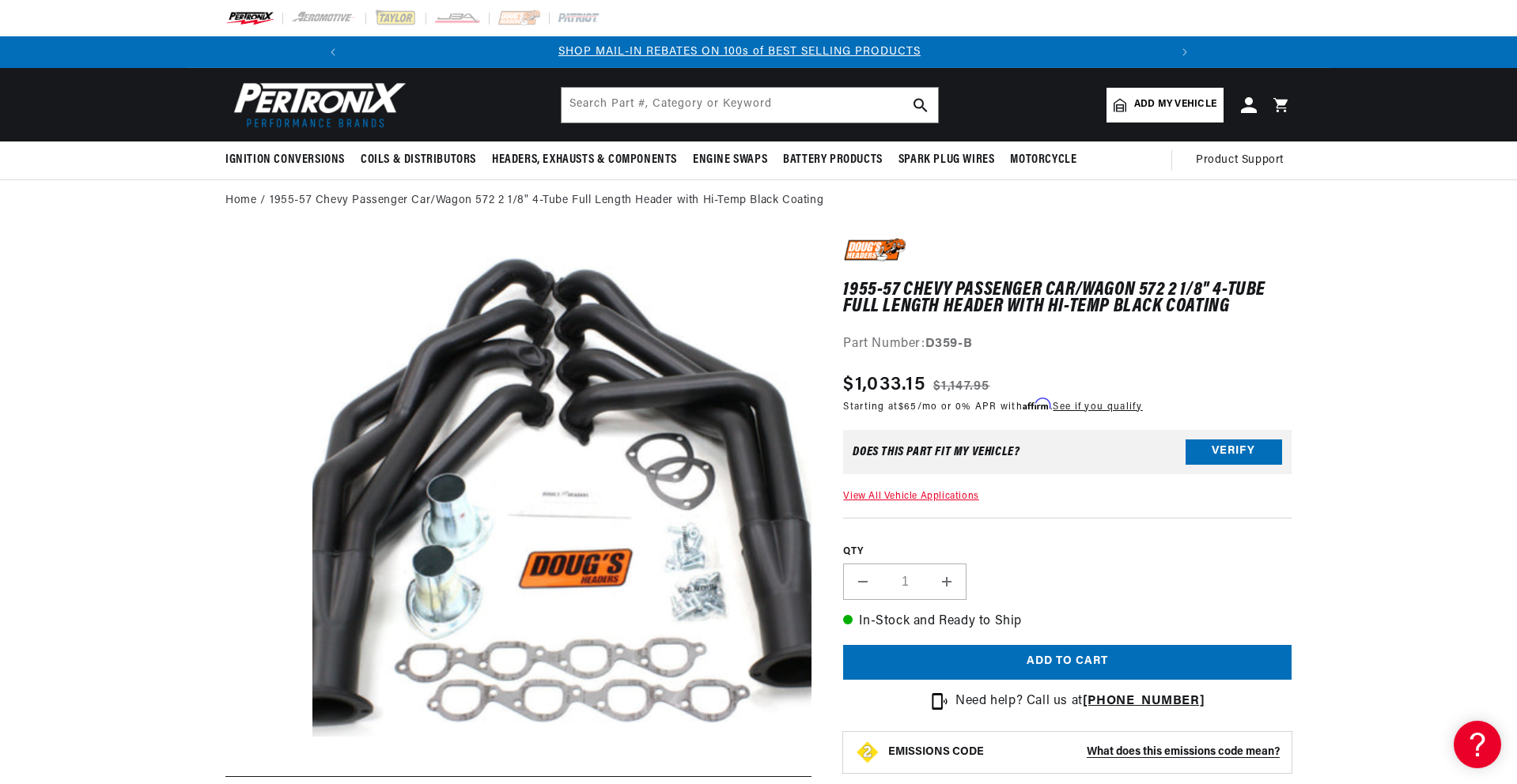
scroll to position [0, 845]
click at [233, 203] on link "Home" at bounding box center [241, 201] width 31 height 17
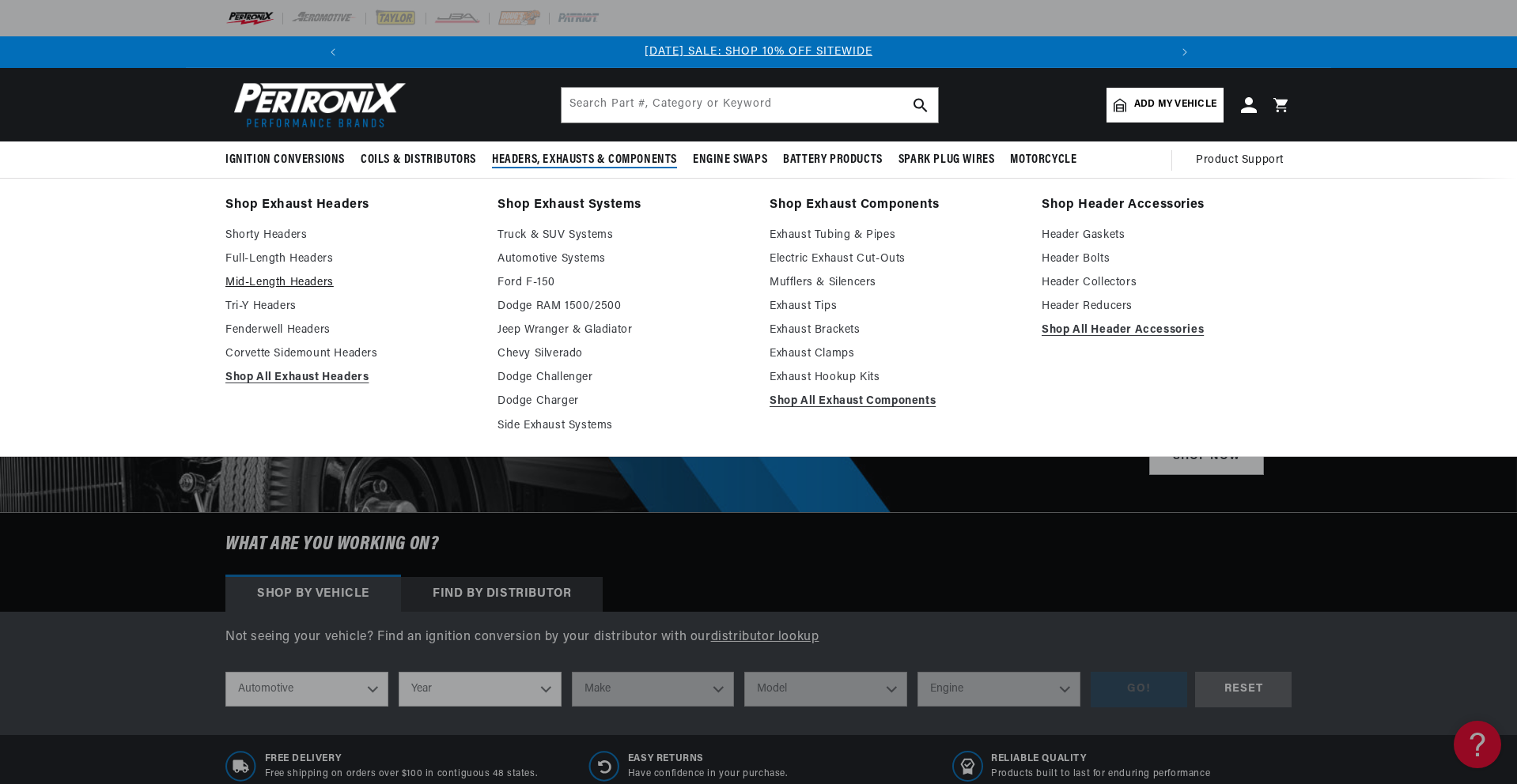
click at [261, 281] on link "Mid-Length Headers" at bounding box center [350, 283] width 250 height 19
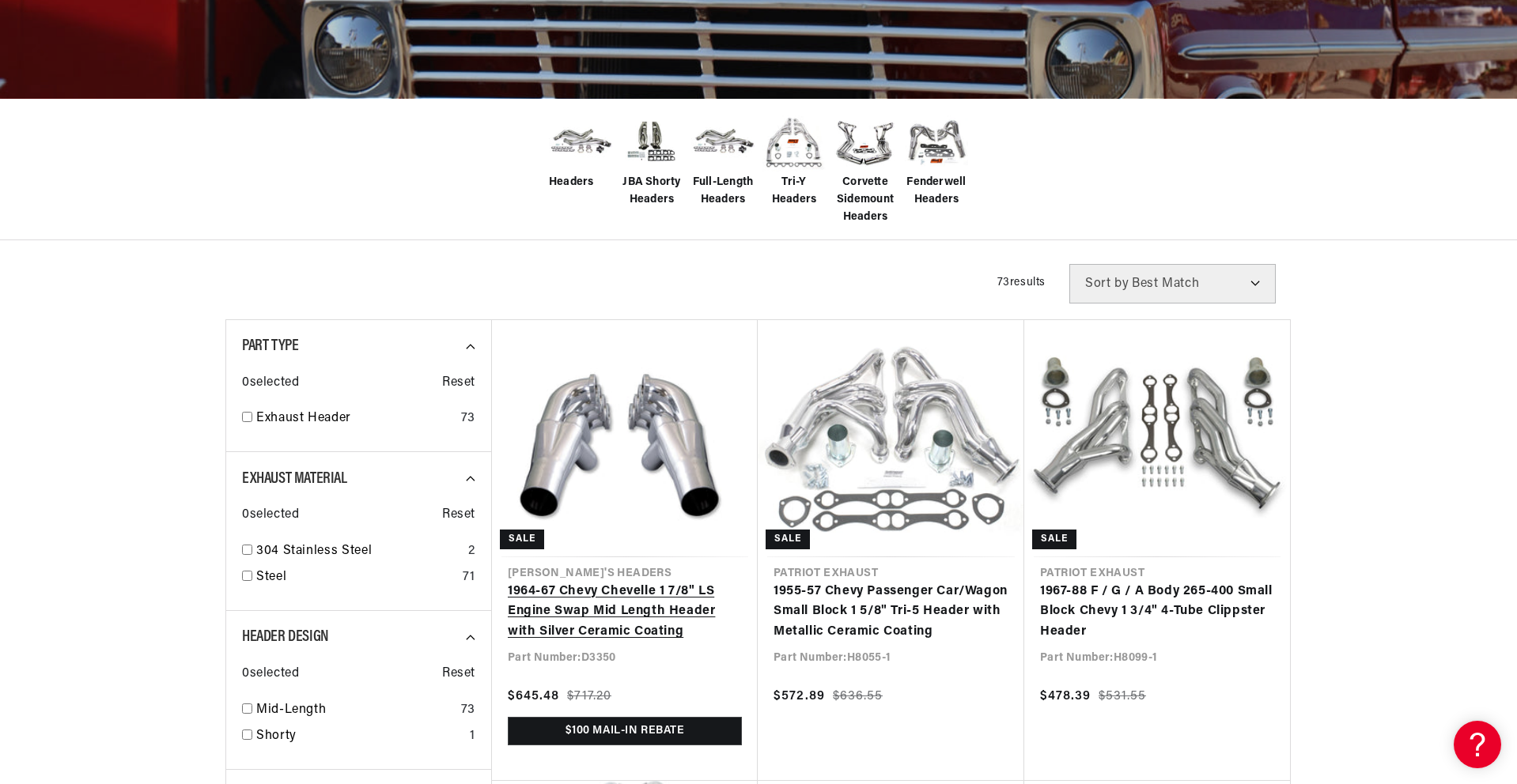
scroll to position [500, 0]
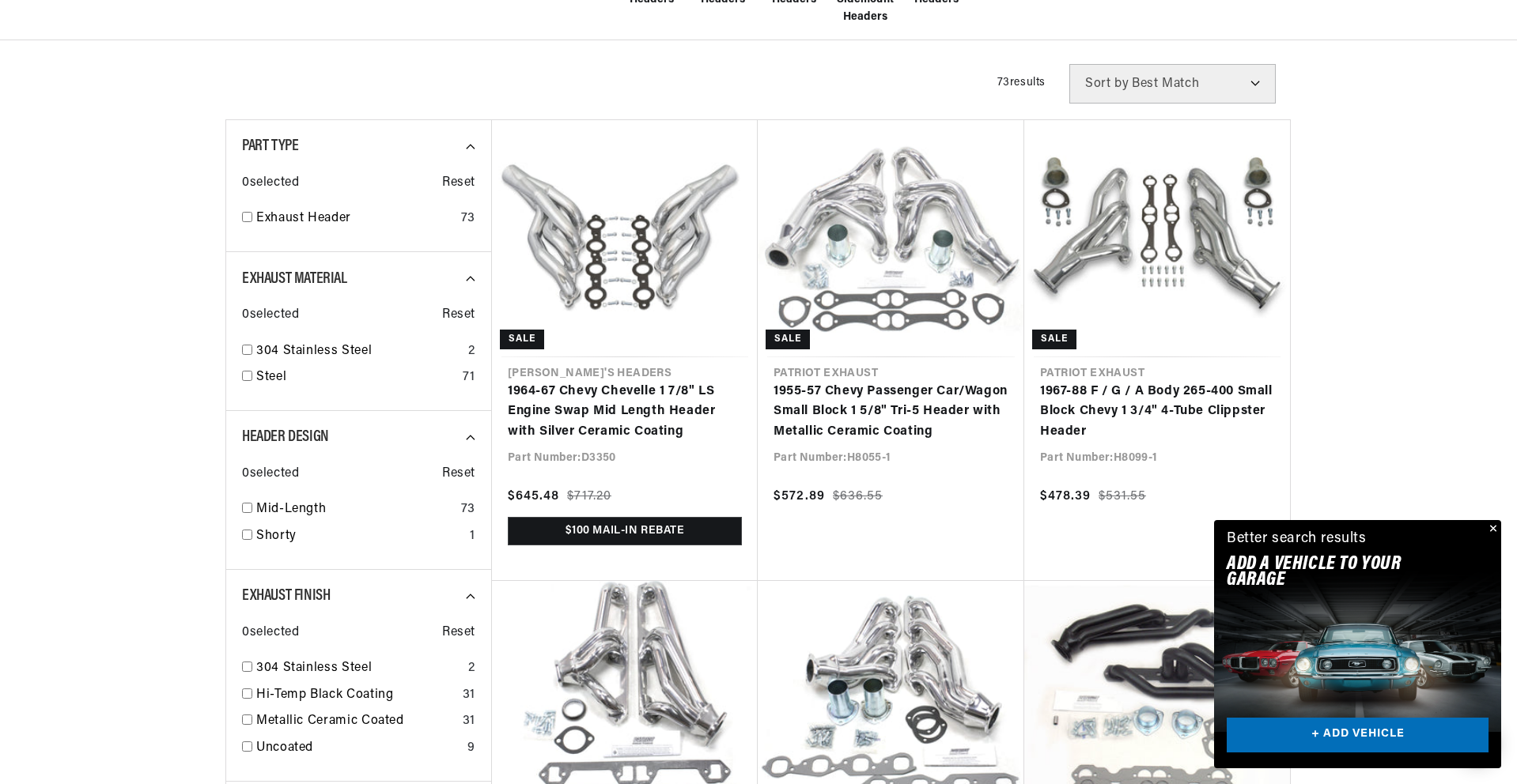
click at [1495, 524] on button "Close" at bounding box center [1491, 530] width 19 height 19
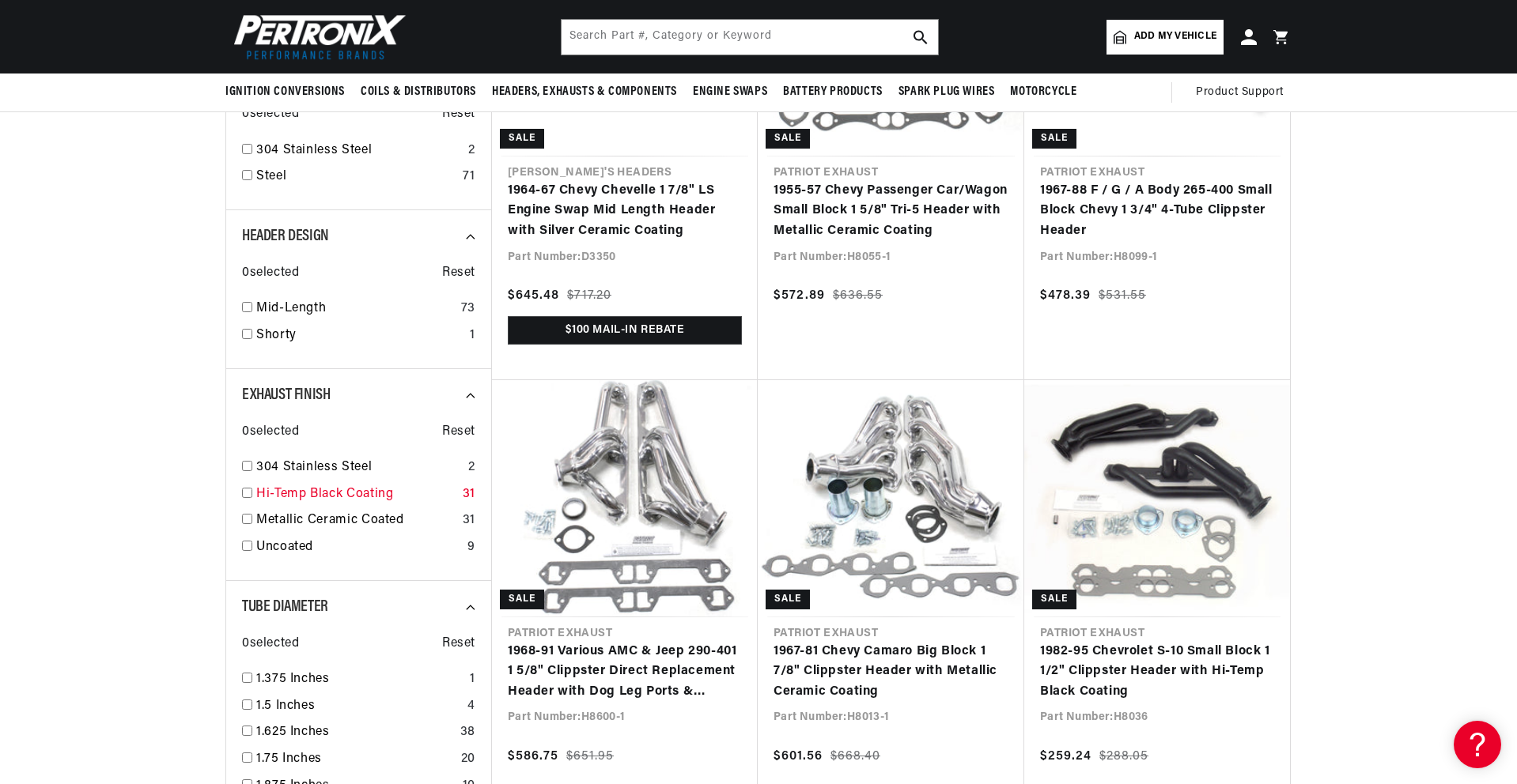
scroll to position [459, 0]
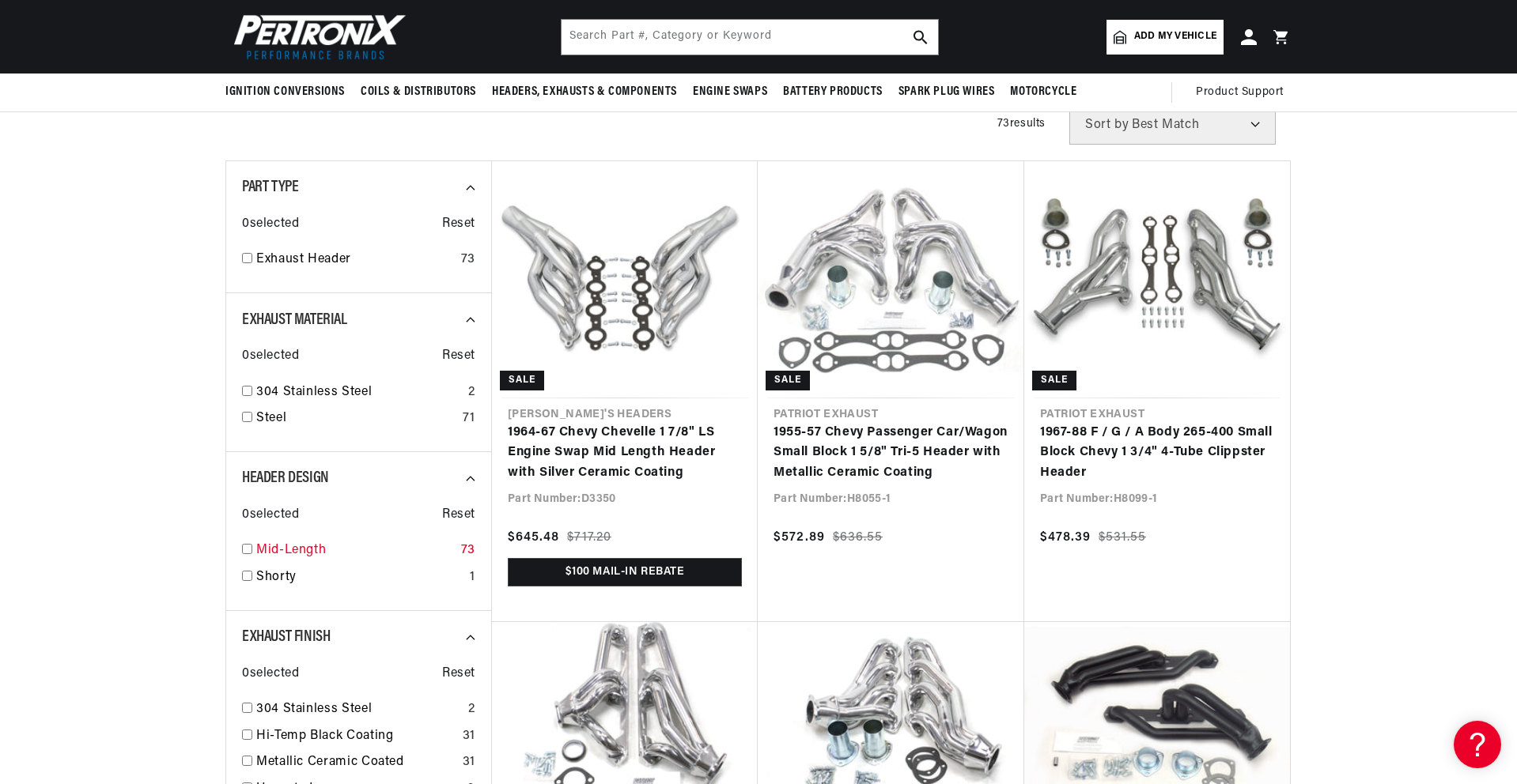
drag, startPoint x: 285, startPoint y: 551, endPoint x: 321, endPoint y: 549, distance: 36.1
click at [285, 551] on link "Mid-Length" at bounding box center [355, 550] width 198 height 20
checkbox input "true"
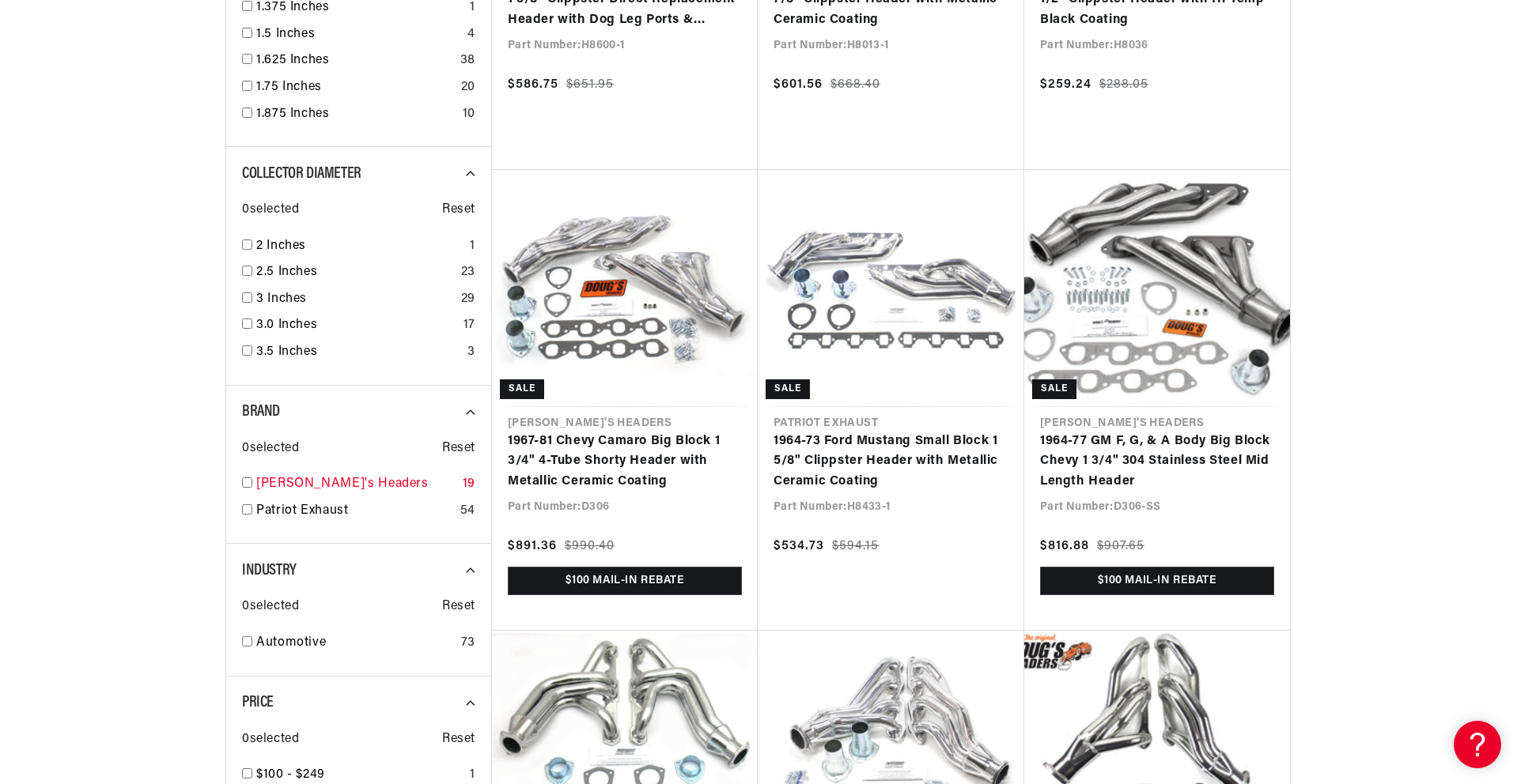
click at [244, 491] on div "Doug's Headers 19" at bounding box center [358, 488] width 233 height 27
checkbox input "true"
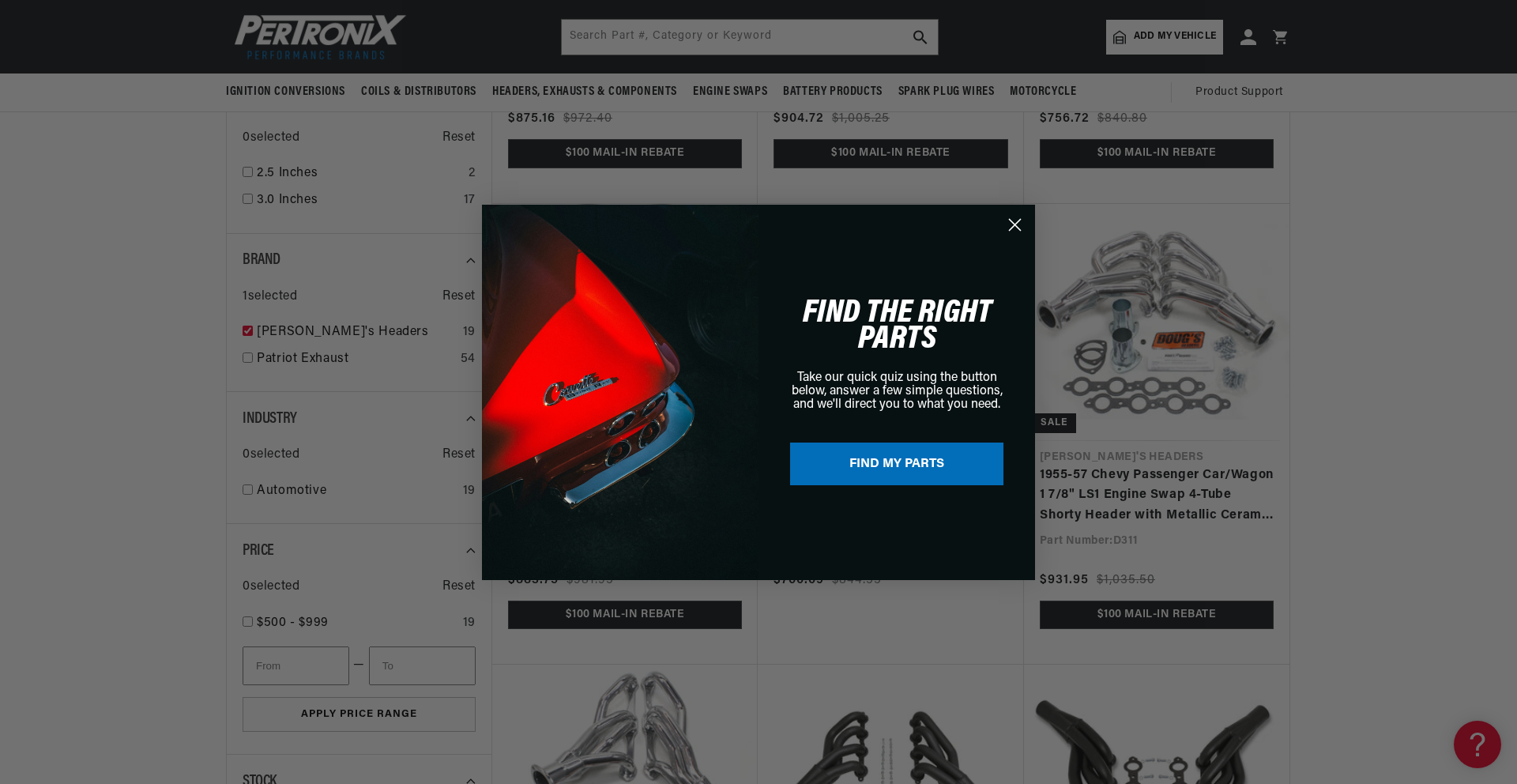
click at [1011, 227] on circle "Close dialog" at bounding box center [1015, 223] width 26 height 26
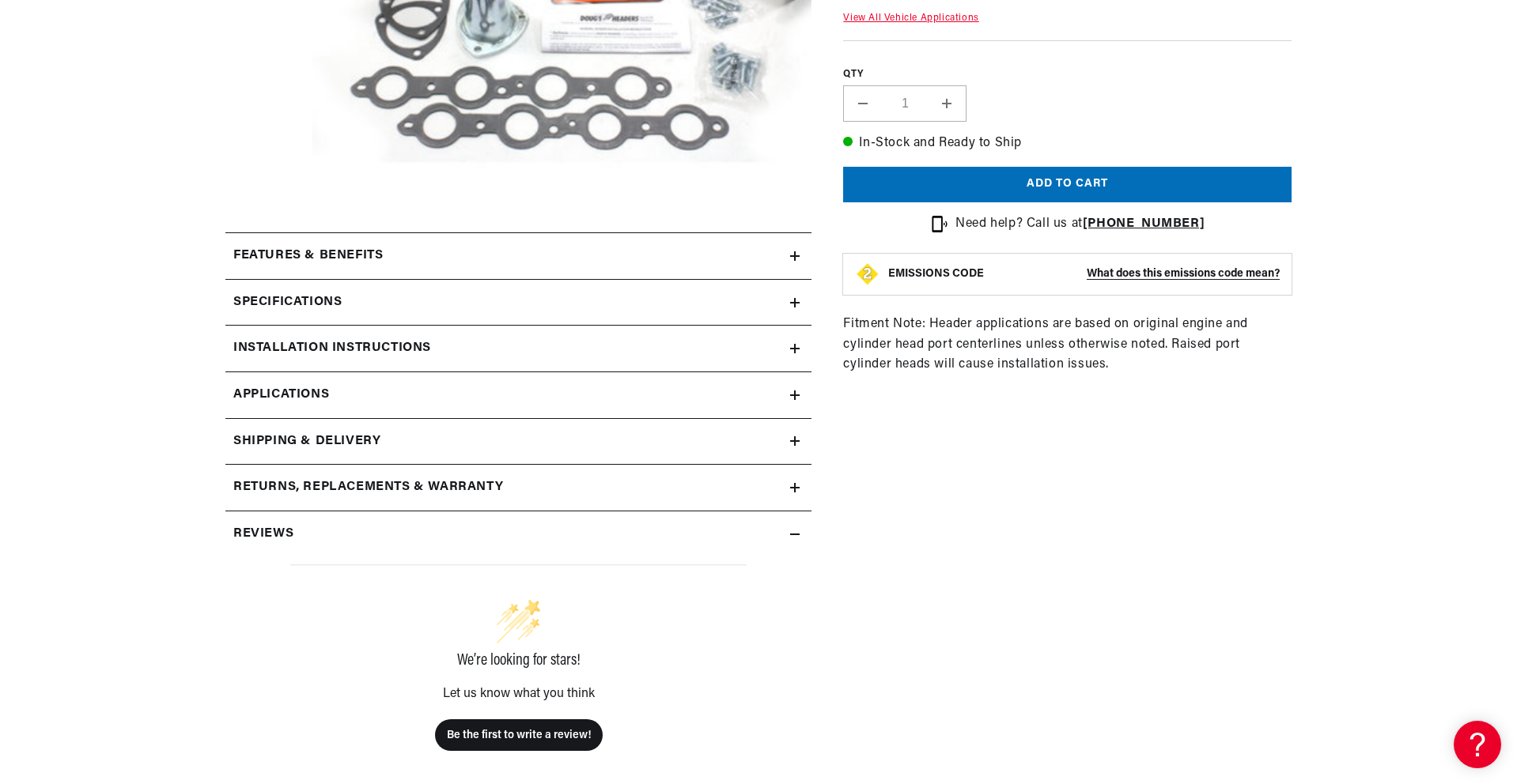
scroll to position [0, 845]
click at [419, 396] on link "Applications" at bounding box center [518, 395] width 586 height 46
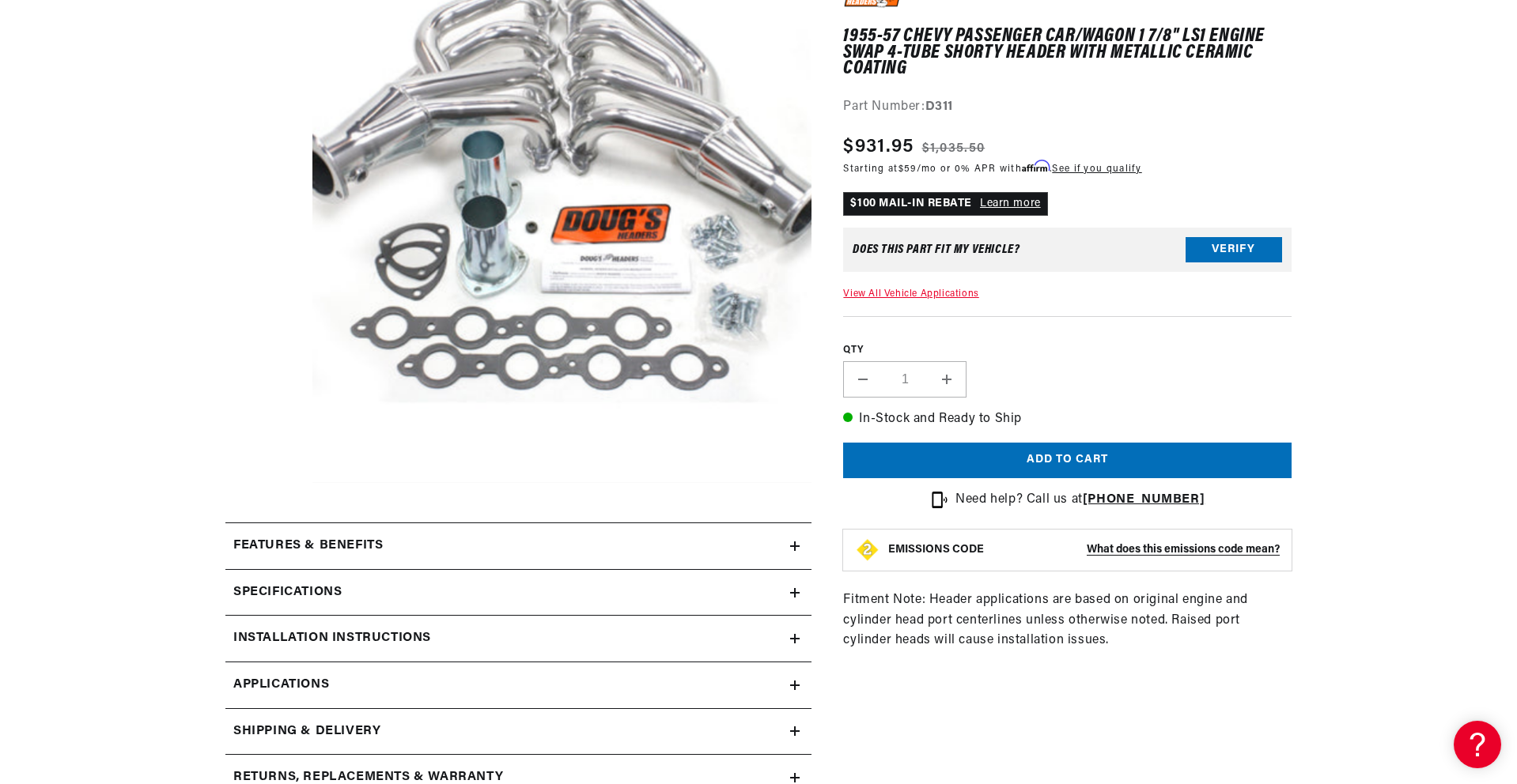
scroll to position [345, 0]
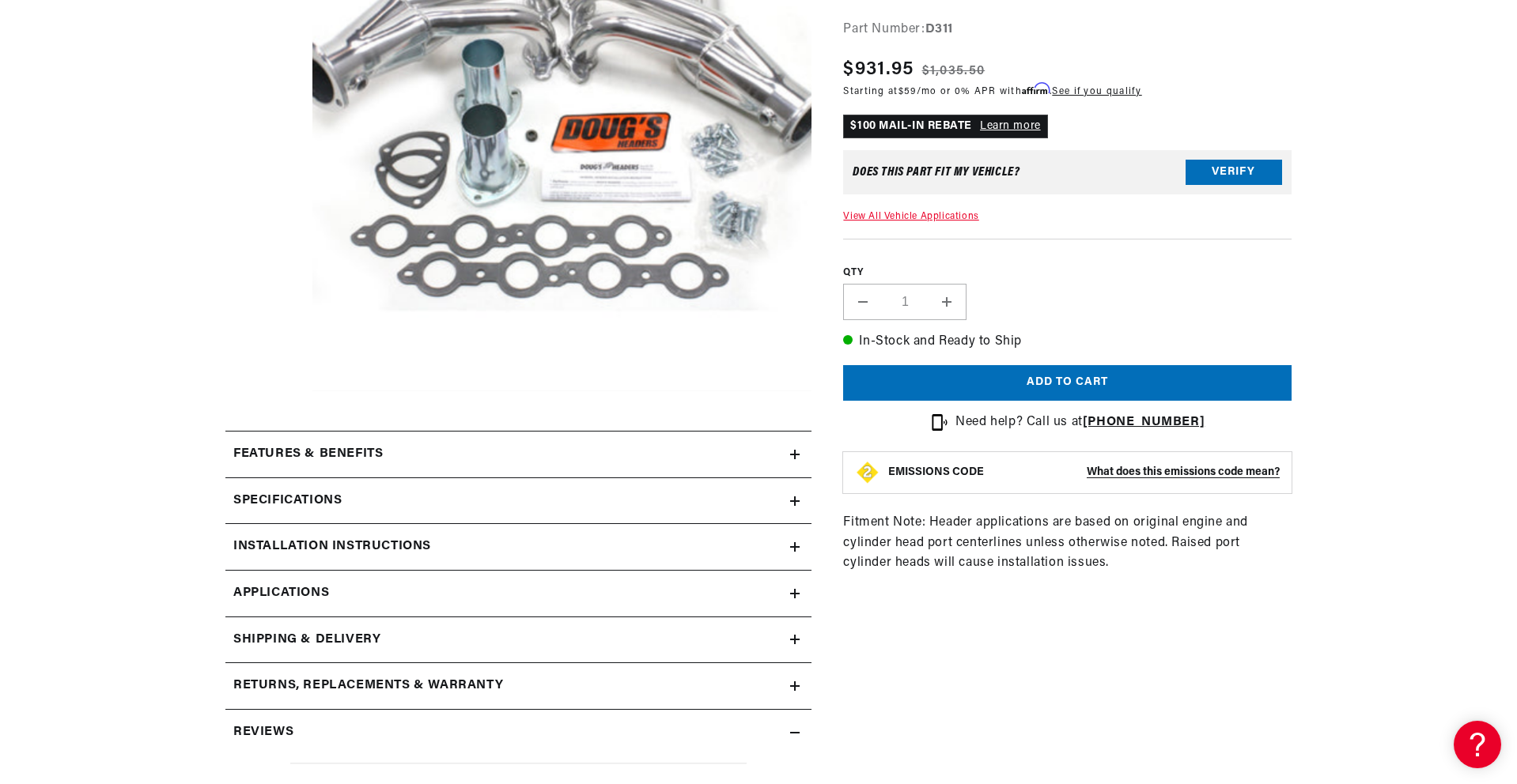
click at [490, 461] on div "Features & Benefits" at bounding box center [507, 454] width 565 height 20
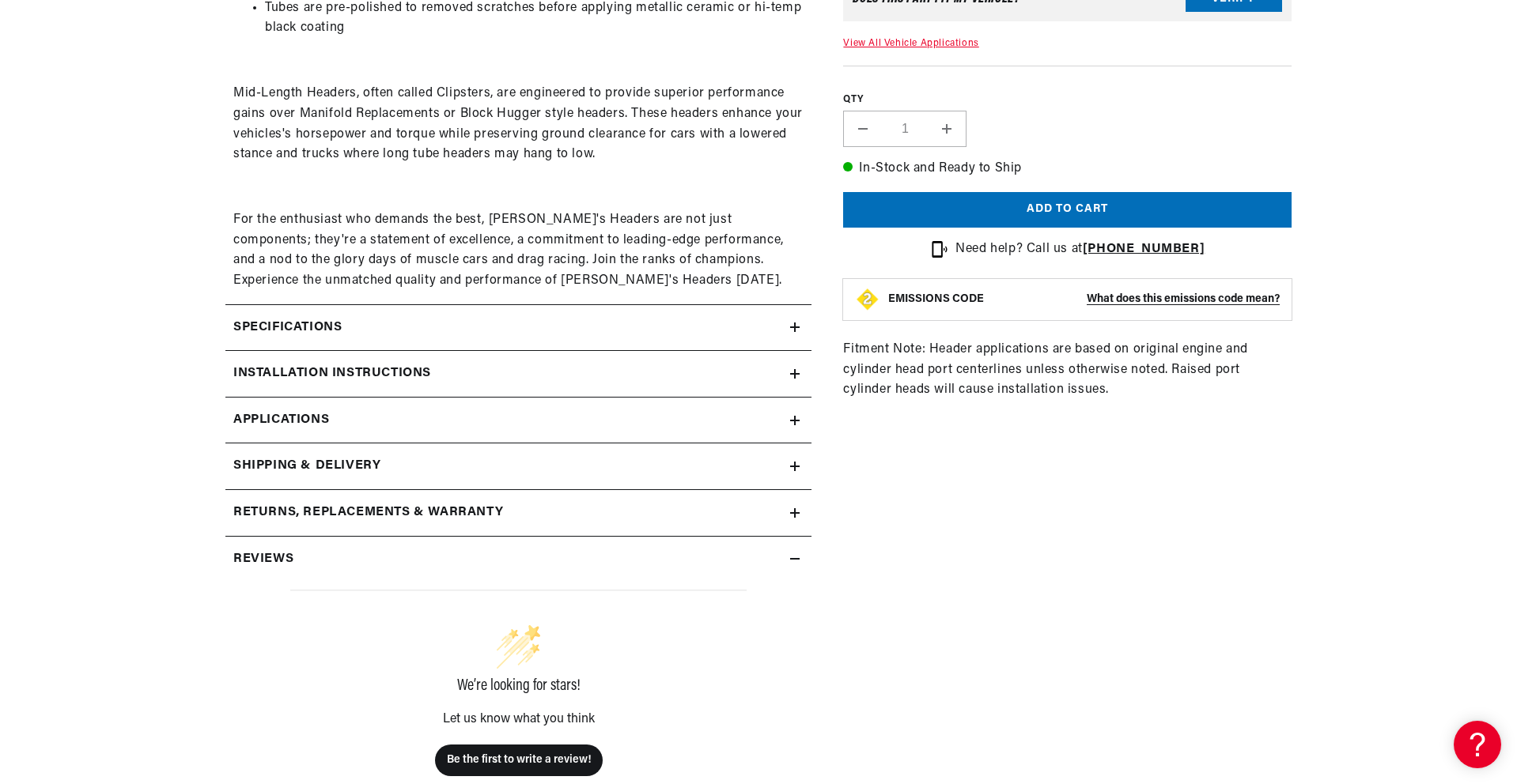
scroll to position [0, 845]
click at [657, 329] on div "Specifications" at bounding box center [507, 327] width 565 height 20
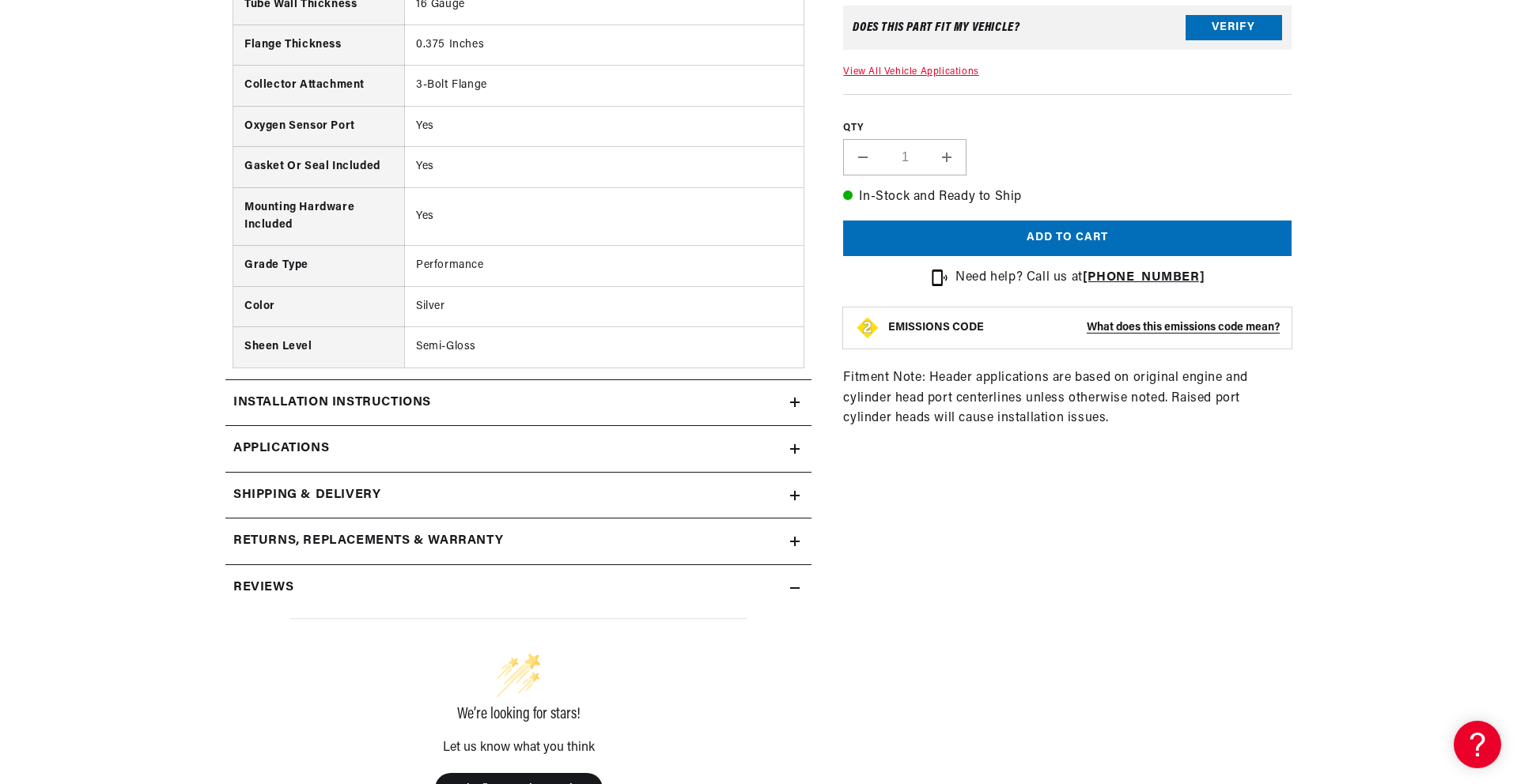
scroll to position [1804, 0]
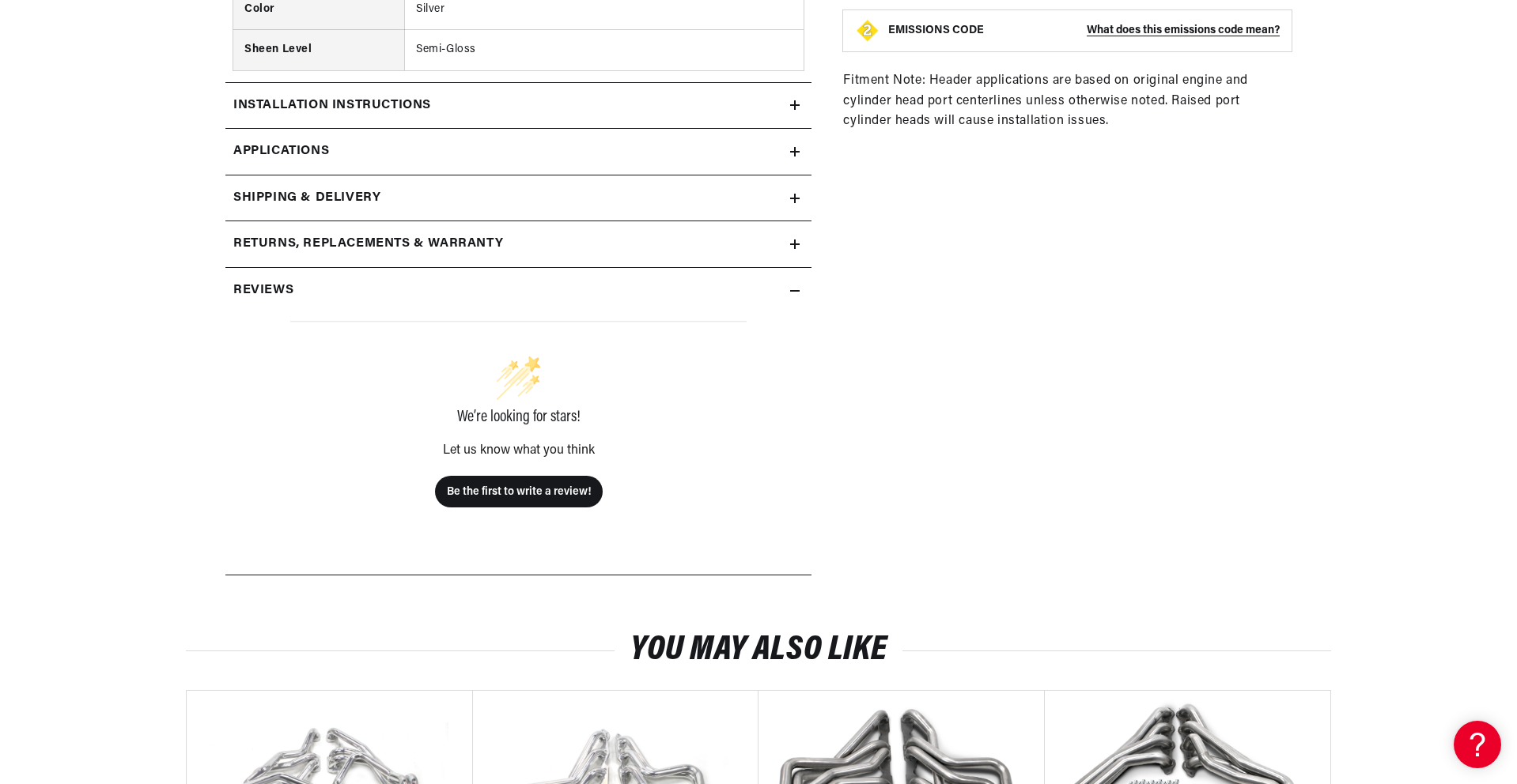
click at [373, 148] on link "Applications" at bounding box center [518, 152] width 586 height 46
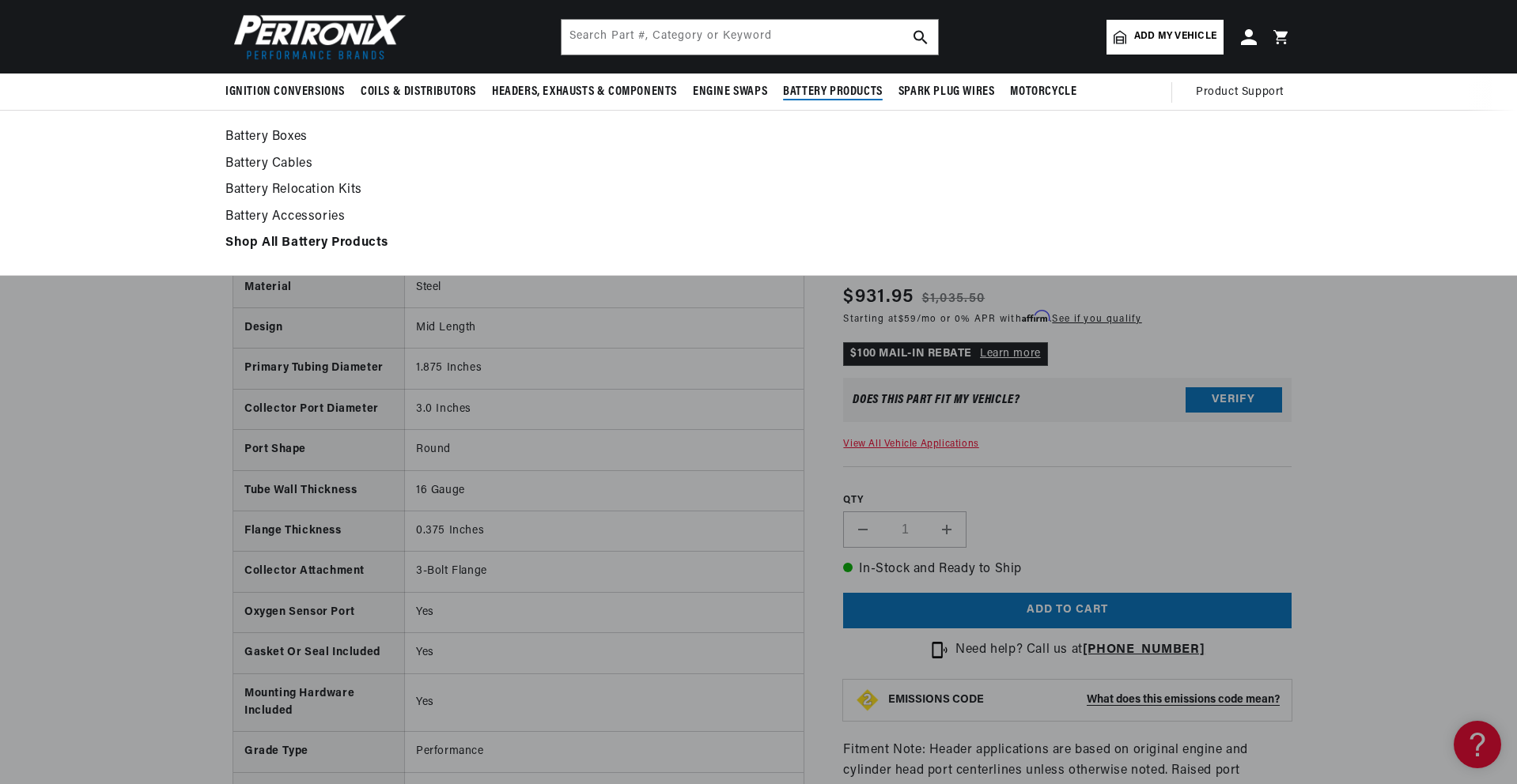
scroll to position [0, 1690]
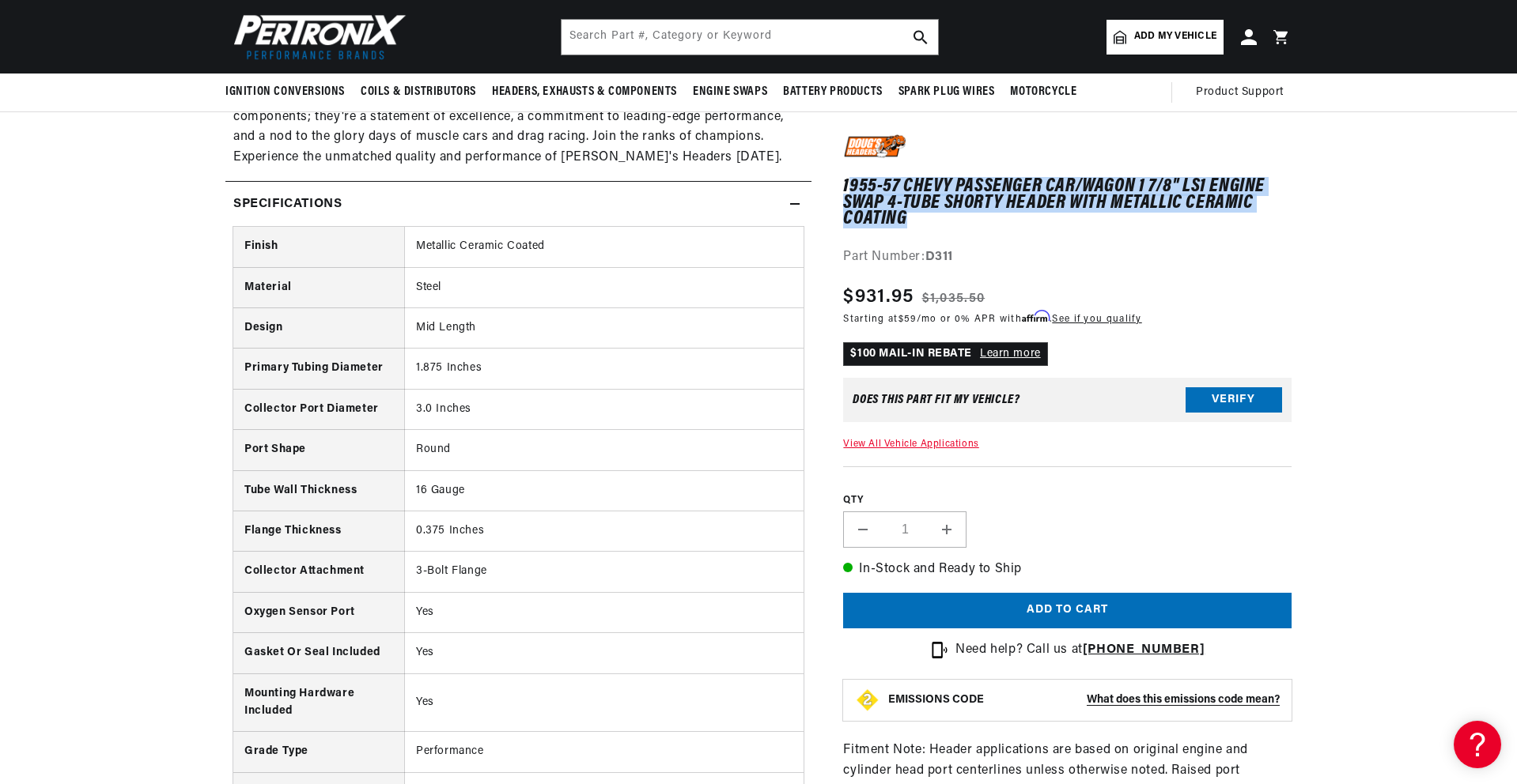
drag, startPoint x: 847, startPoint y: 186, endPoint x: 893, endPoint y: 211, distance: 52.4
click at [907, 216] on h1 "1955-57 Chevy Passenger Car/Wagon 1 7/8" LS1 Engine Swap 4-Tube Shorty Header w…" at bounding box center [1067, 203] width 449 height 48
copy h1 "955-57 Chevy Passenger Car/Wagon 1 7/8" LS1 Engine Swap 4-Tube Shorty Header wi…"
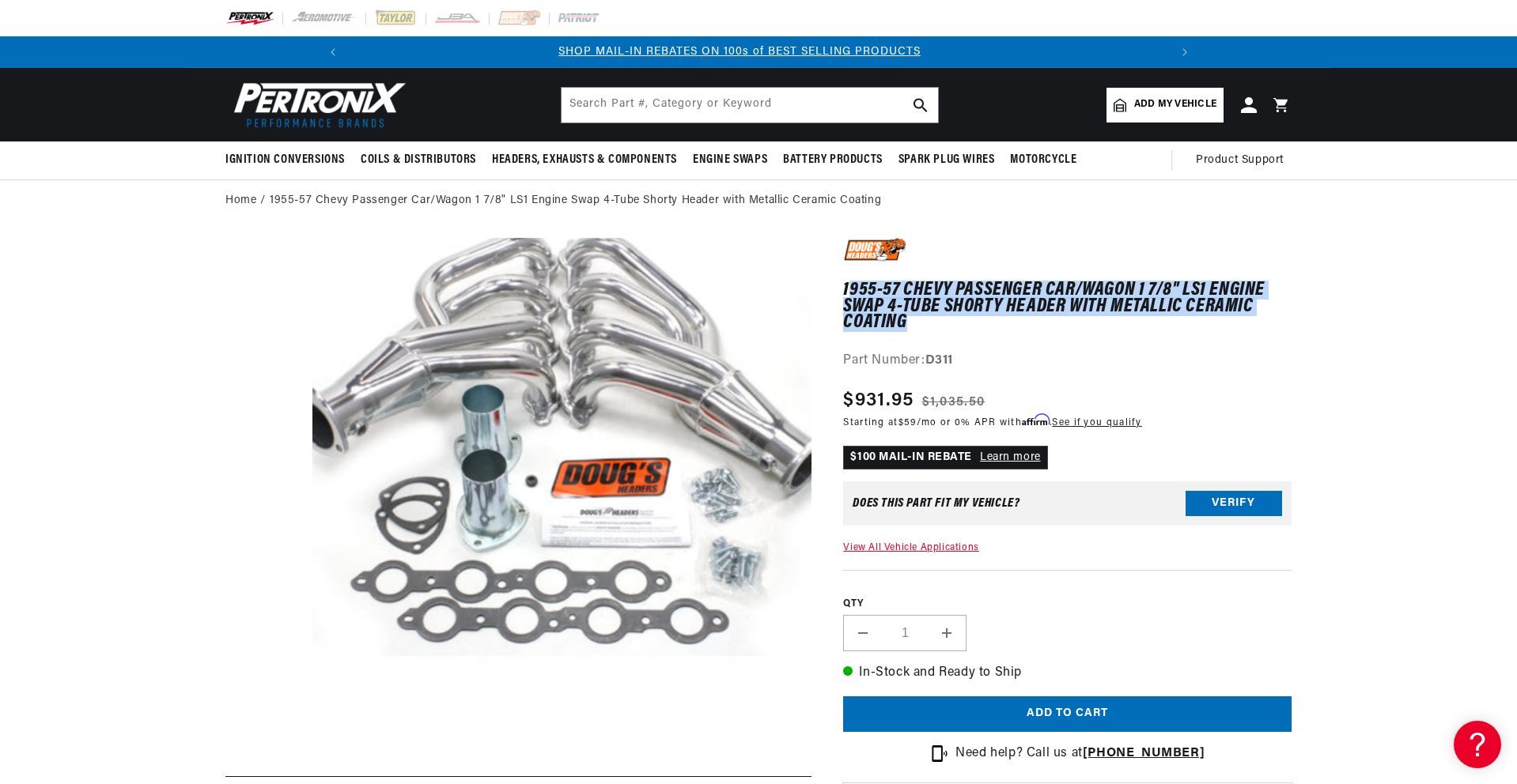
scroll to position [0, 845]
click at [1005, 456] on link "Learn more" at bounding box center [1010, 457] width 61 height 12
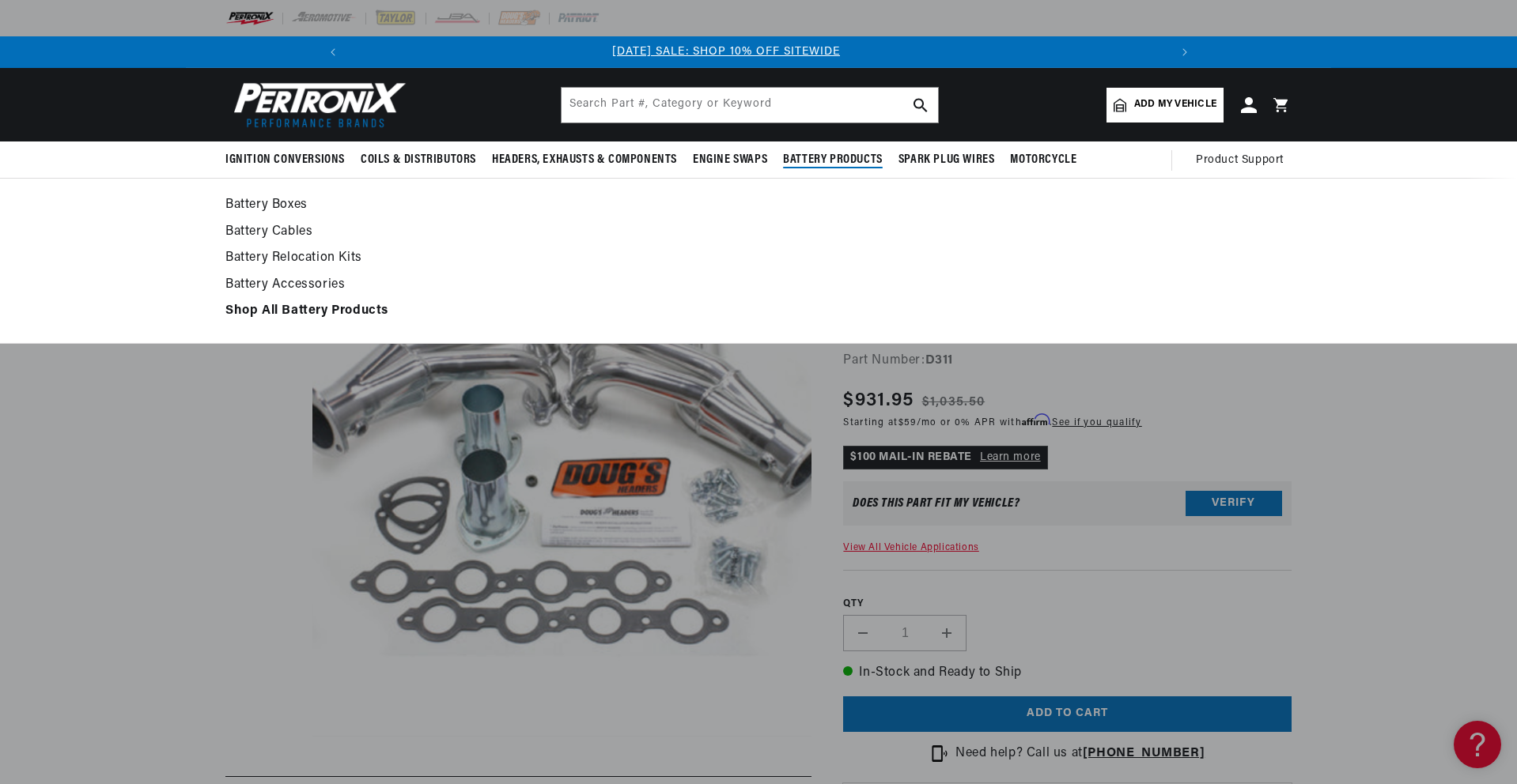
scroll to position [0, 0]
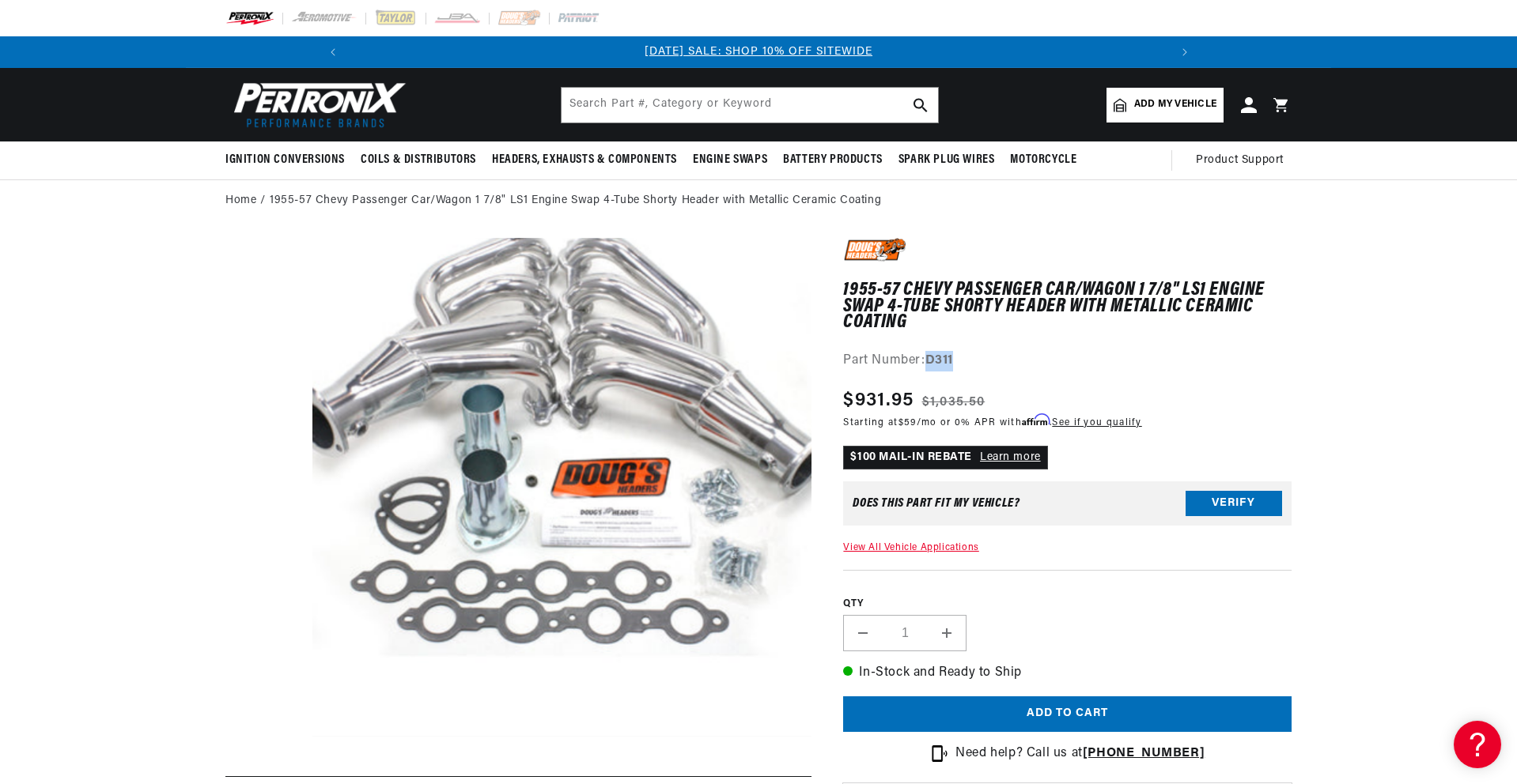
drag, startPoint x: 930, startPoint y: 363, endPoint x: 954, endPoint y: 363, distance: 24.0
click at [953, 363] on strong "D311" at bounding box center [938, 360] width 28 height 13
copy strong "D311"
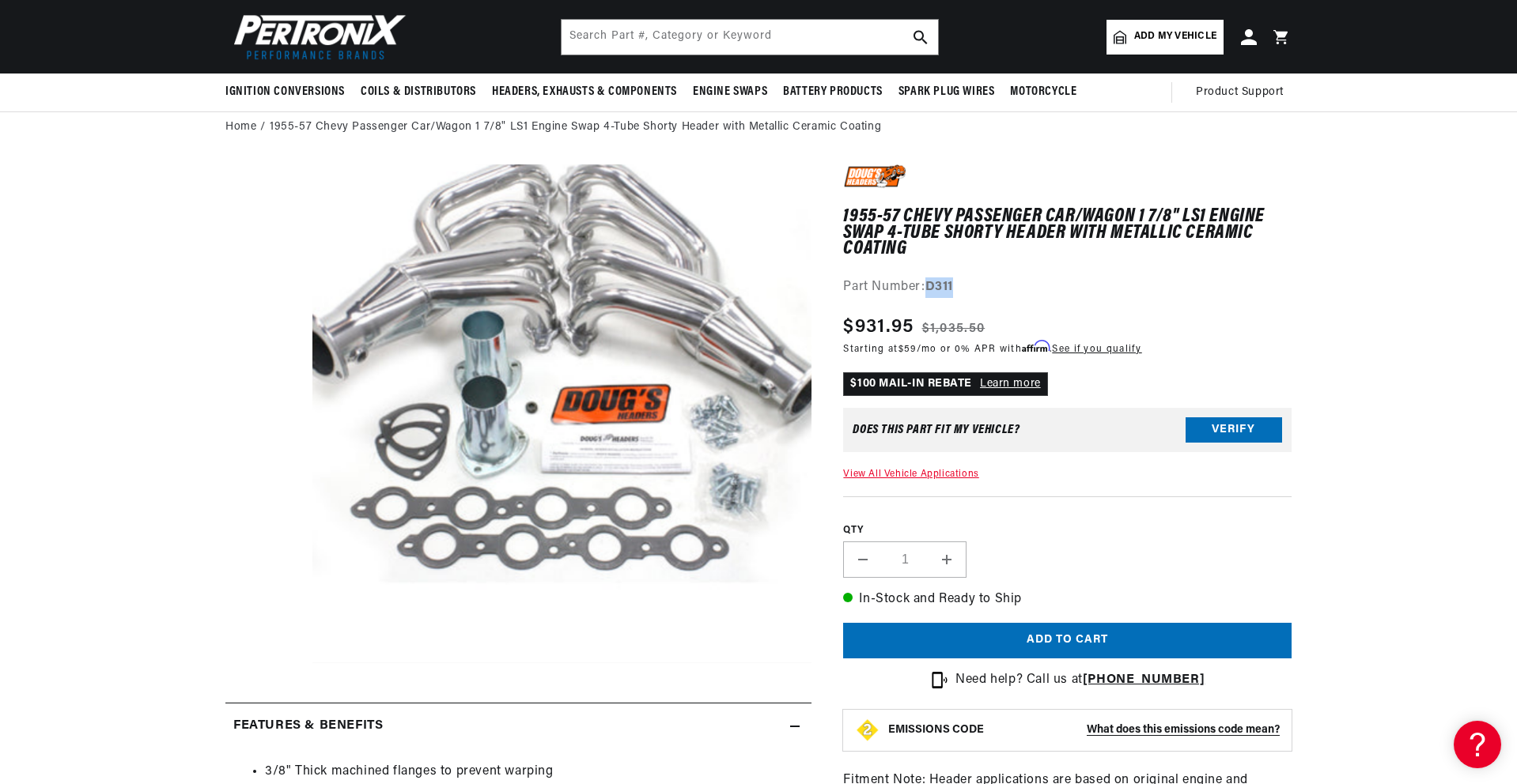
scroll to position [0, 845]
